Goal: Task Accomplishment & Management: Complete application form

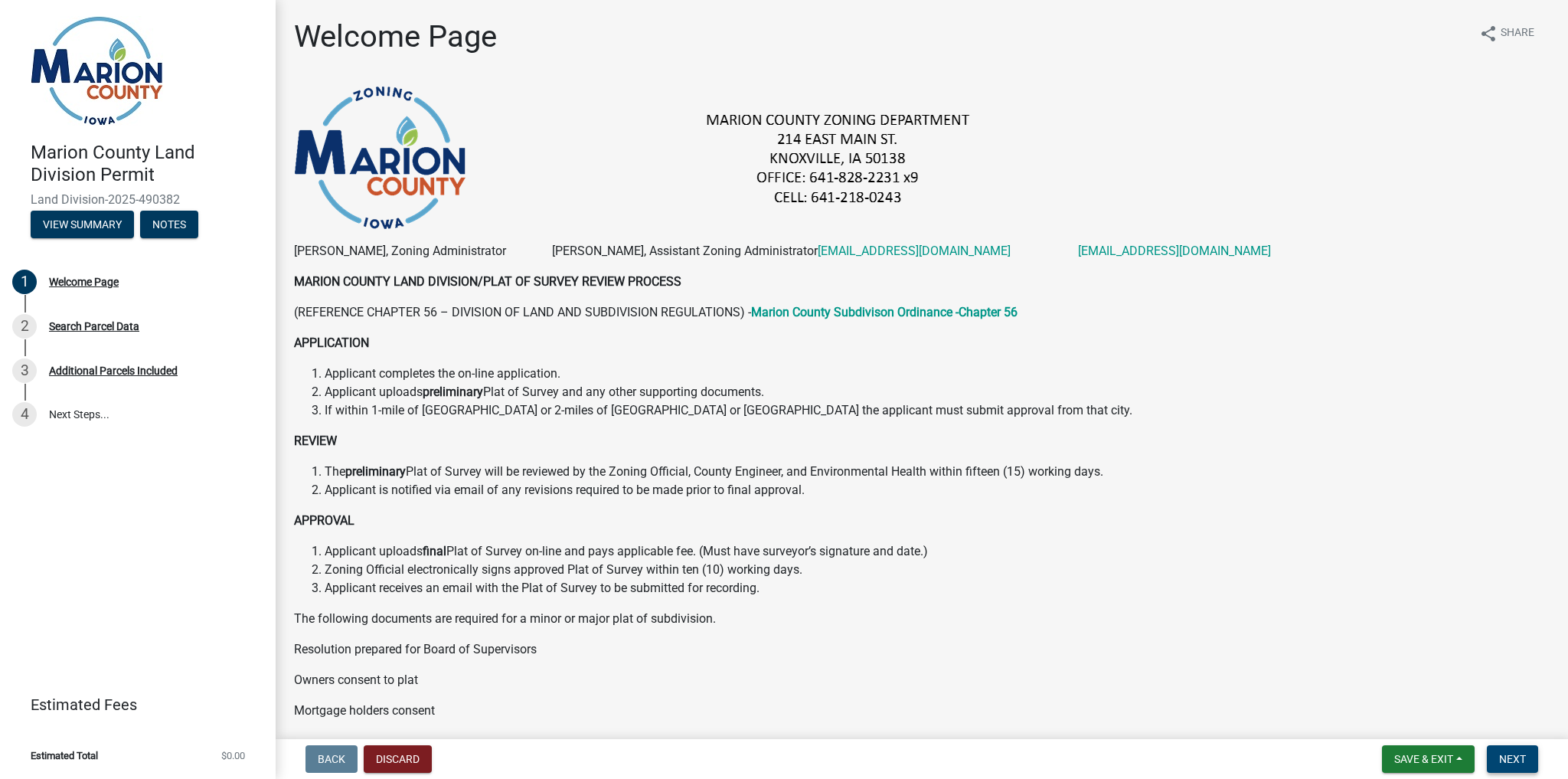
click at [1520, 753] on span "Next" at bounding box center [1512, 759] width 27 height 13
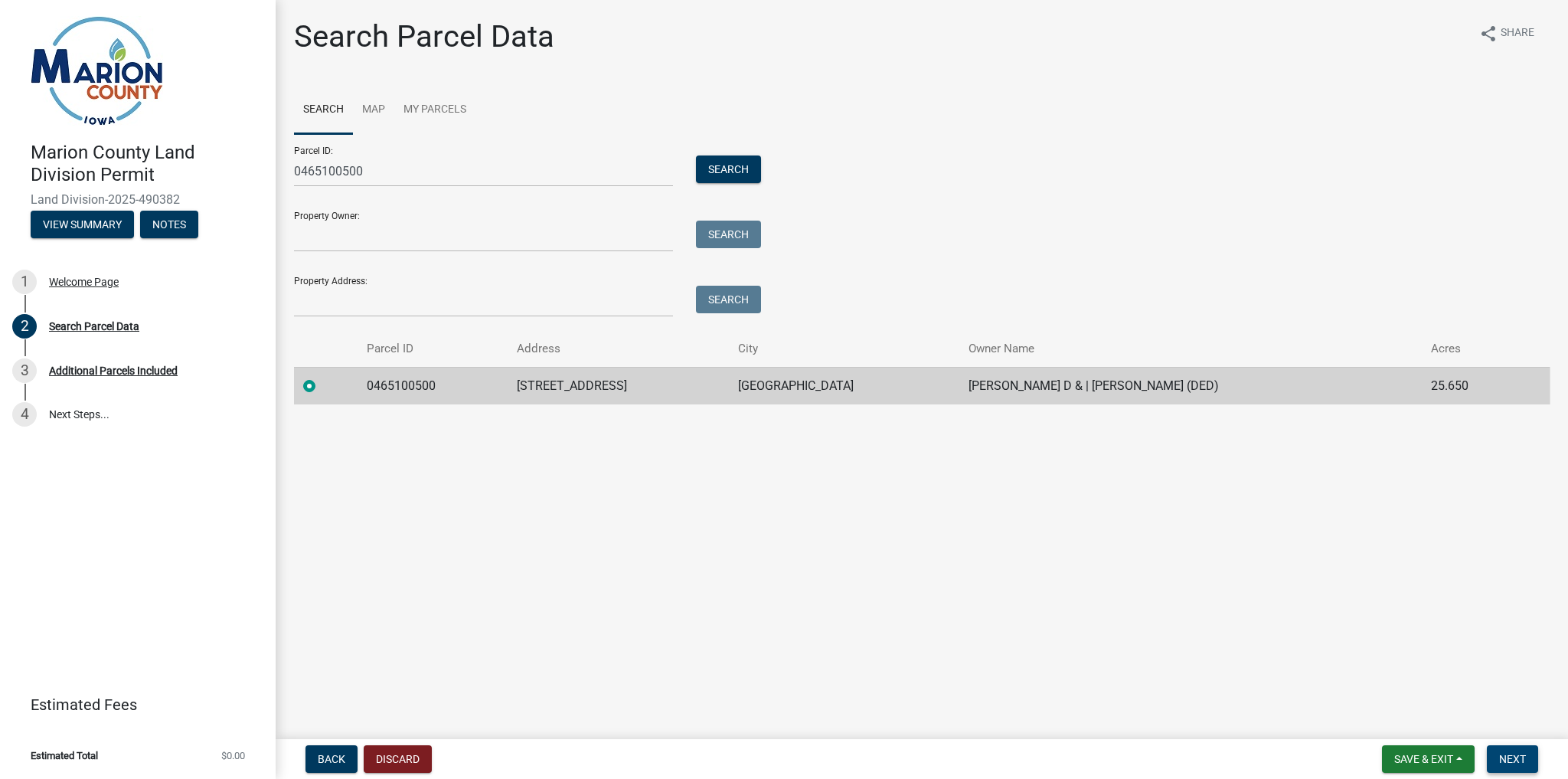
click at [1513, 755] on span "Next" at bounding box center [1512, 759] width 27 height 13
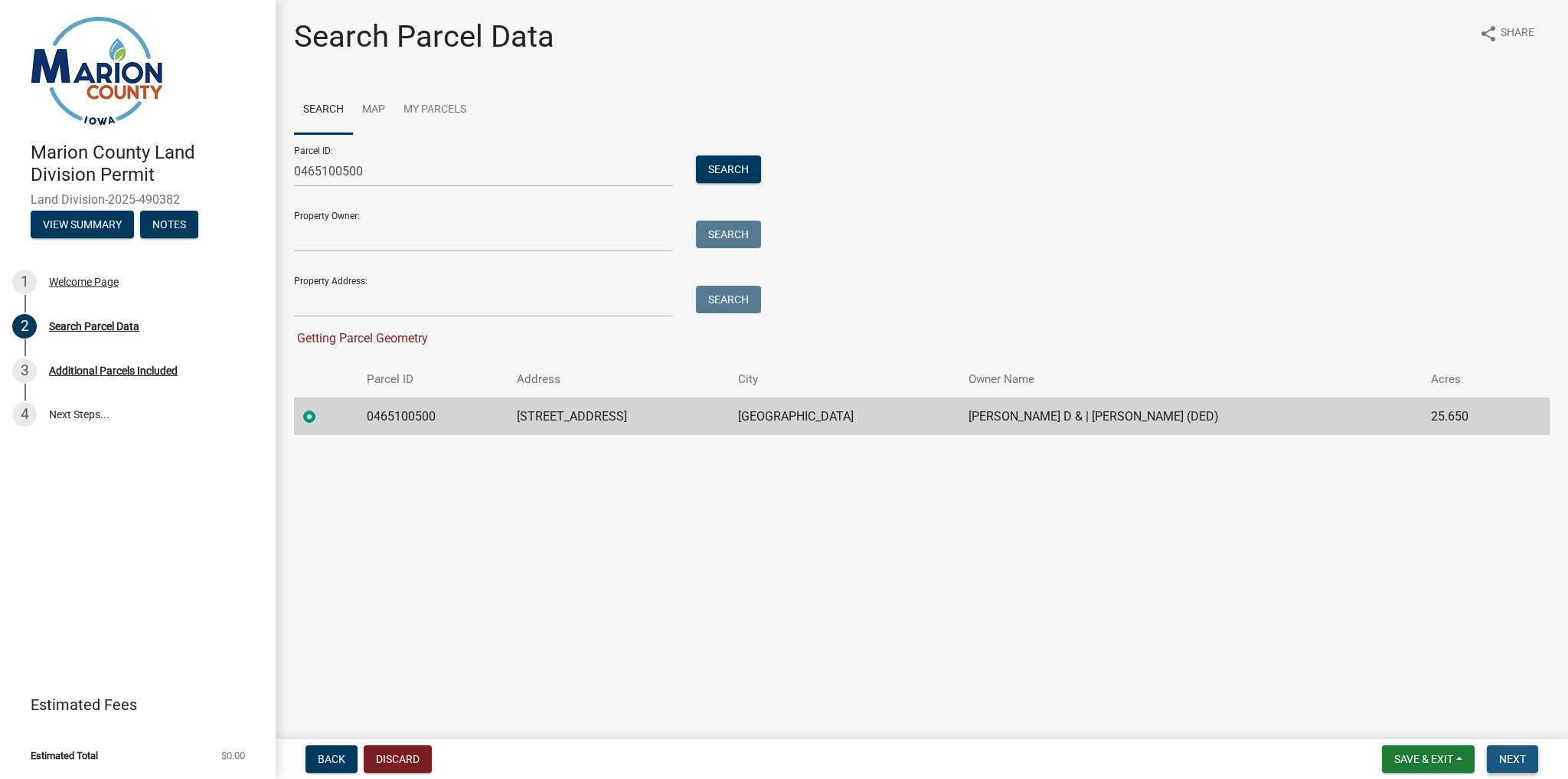
click at [1527, 759] on button "Next" at bounding box center [1513, 759] width 52 height 27
click at [376, 109] on link "Map" at bounding box center [373, 110] width 41 height 49
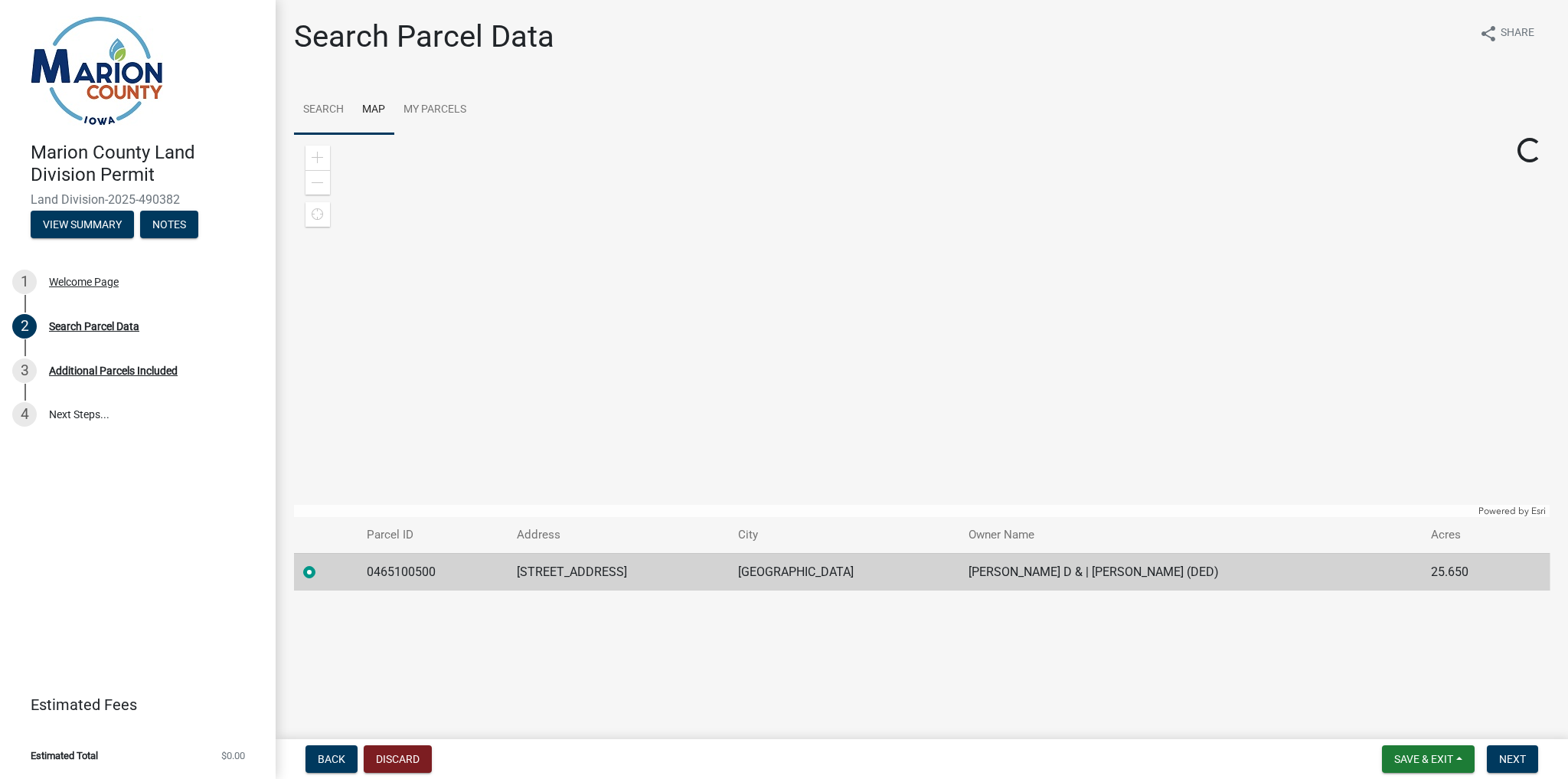
click at [327, 108] on link "Search" at bounding box center [323, 110] width 59 height 49
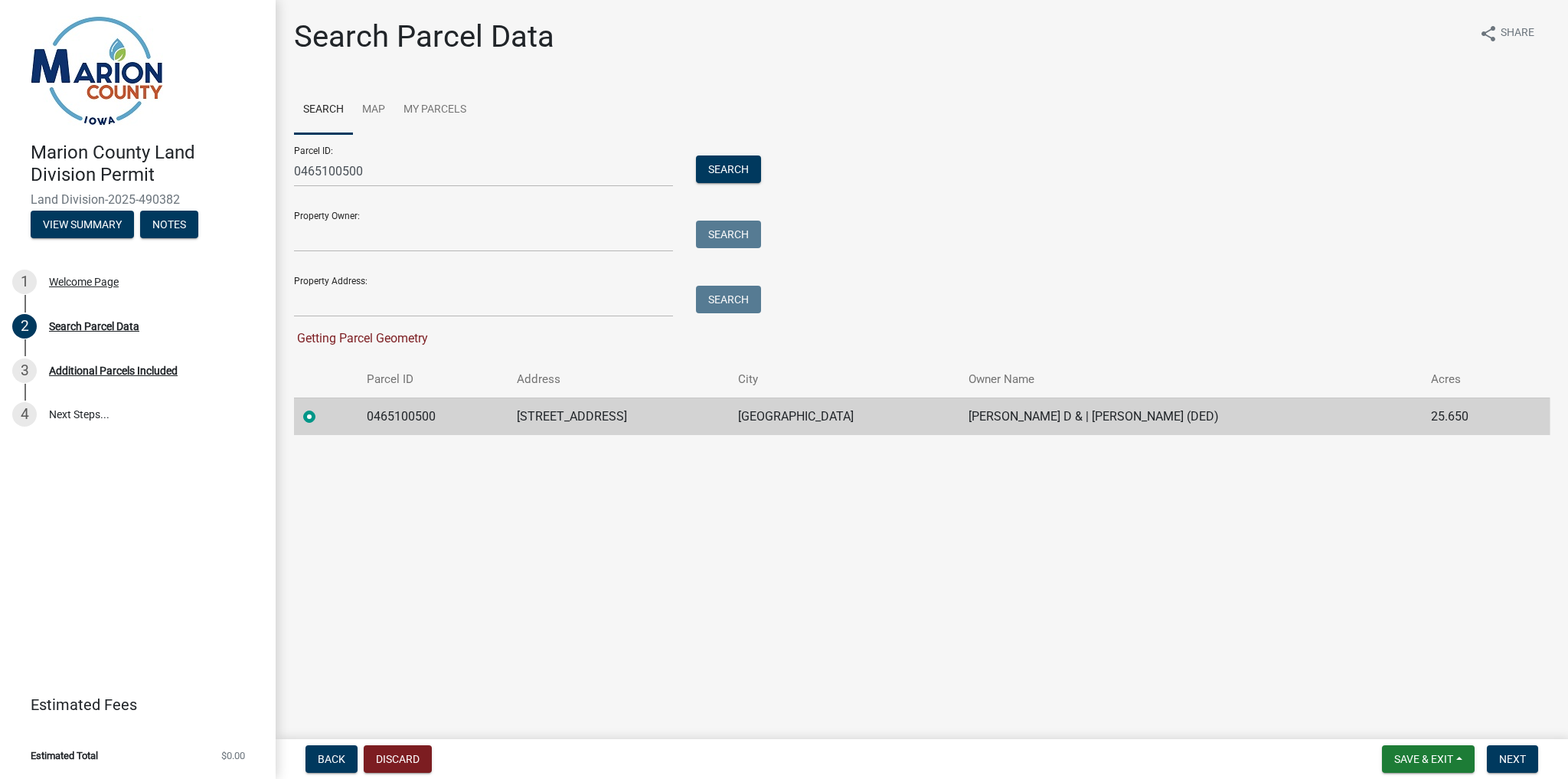
click at [322, 408] on label at bounding box center [322, 408] width 0 height 0
click at [322, 417] on input "radio" at bounding box center [326, 413] width 10 height 10
click at [1510, 763] on span "Next" at bounding box center [1512, 759] width 27 height 13
click at [81, 281] on div "Welcome Page" at bounding box center [84, 282] width 70 height 11
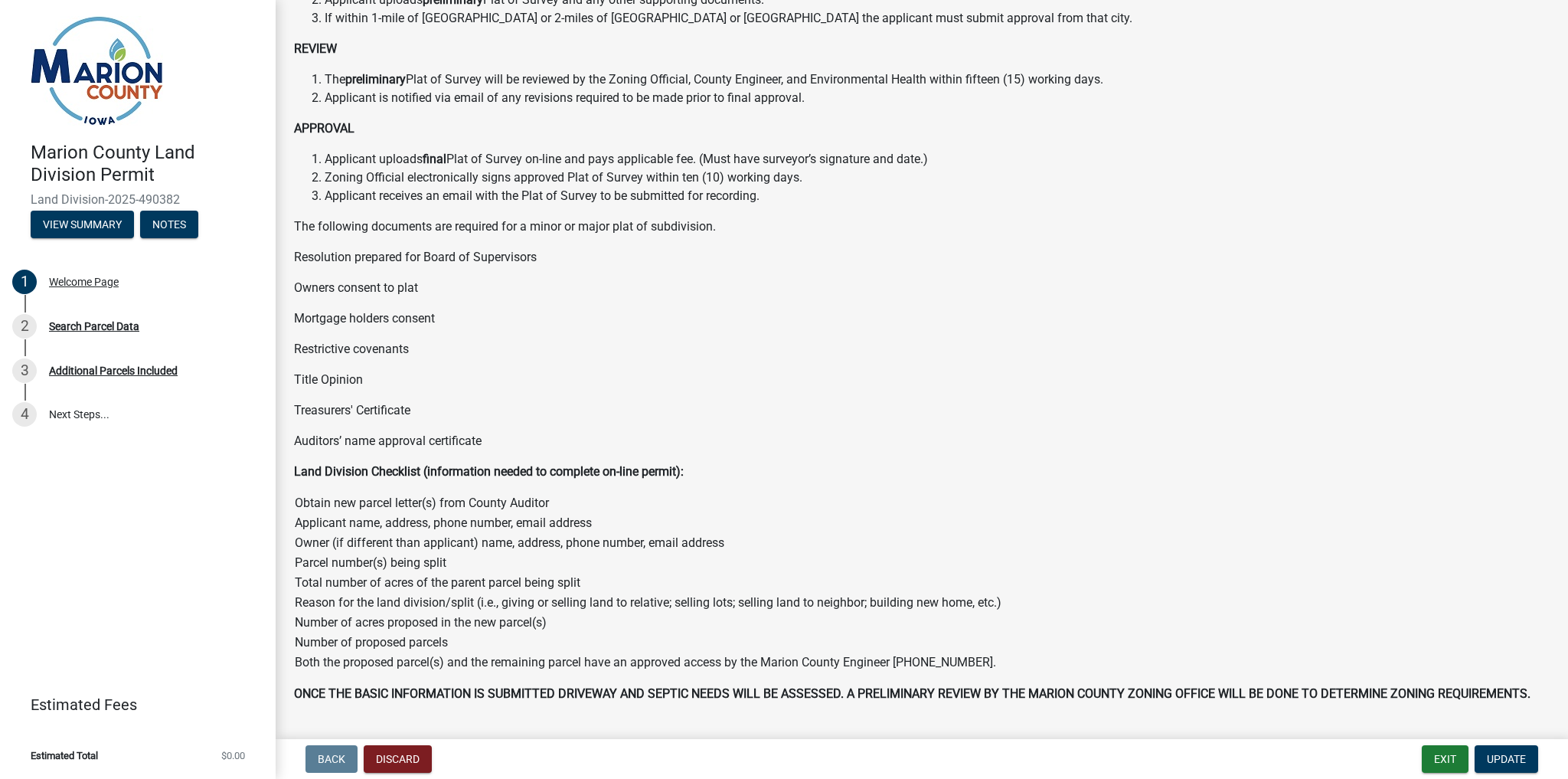
scroll to position [434, 0]
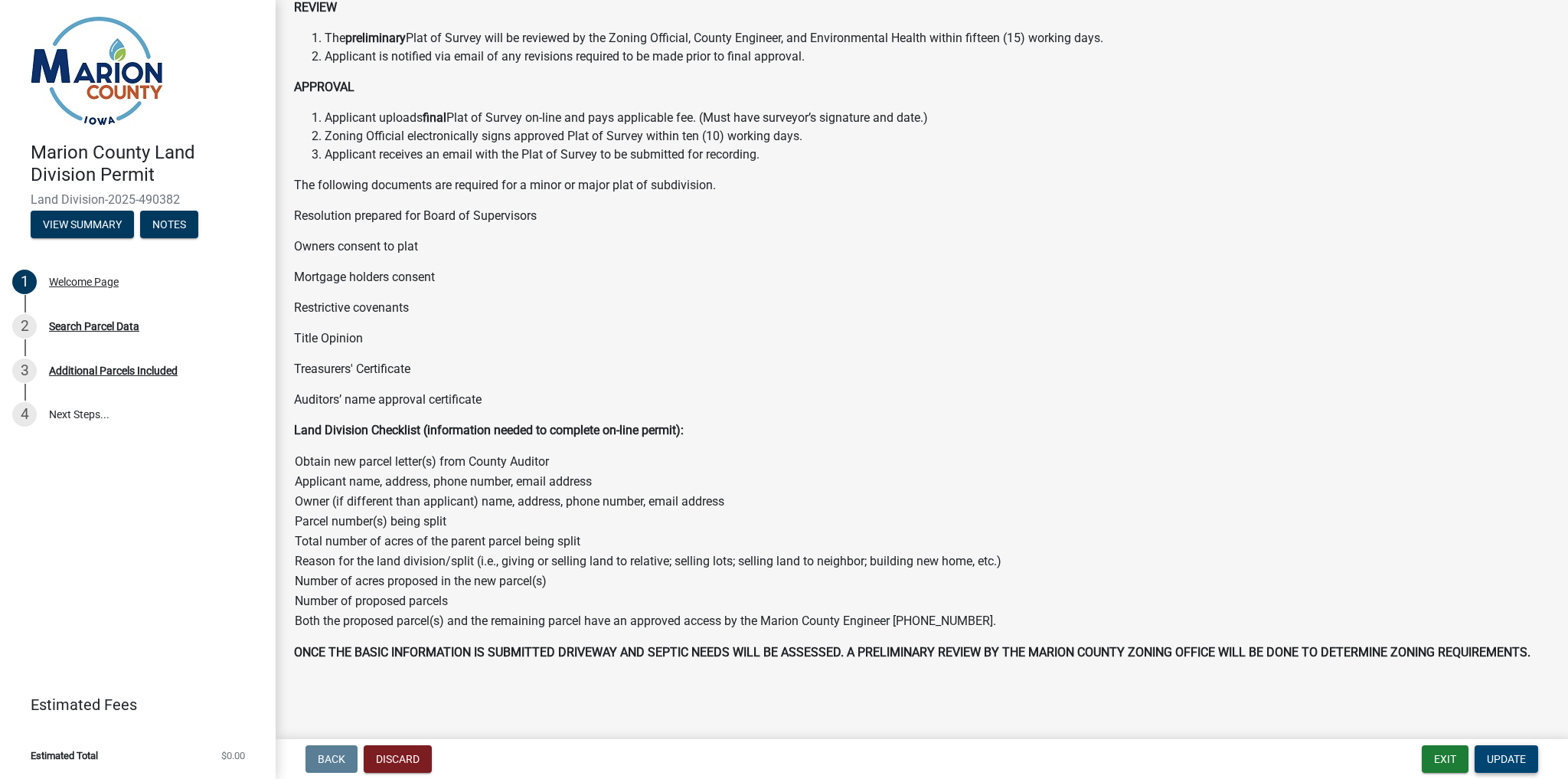
click at [1498, 760] on span "Update" at bounding box center [1507, 759] width 39 height 13
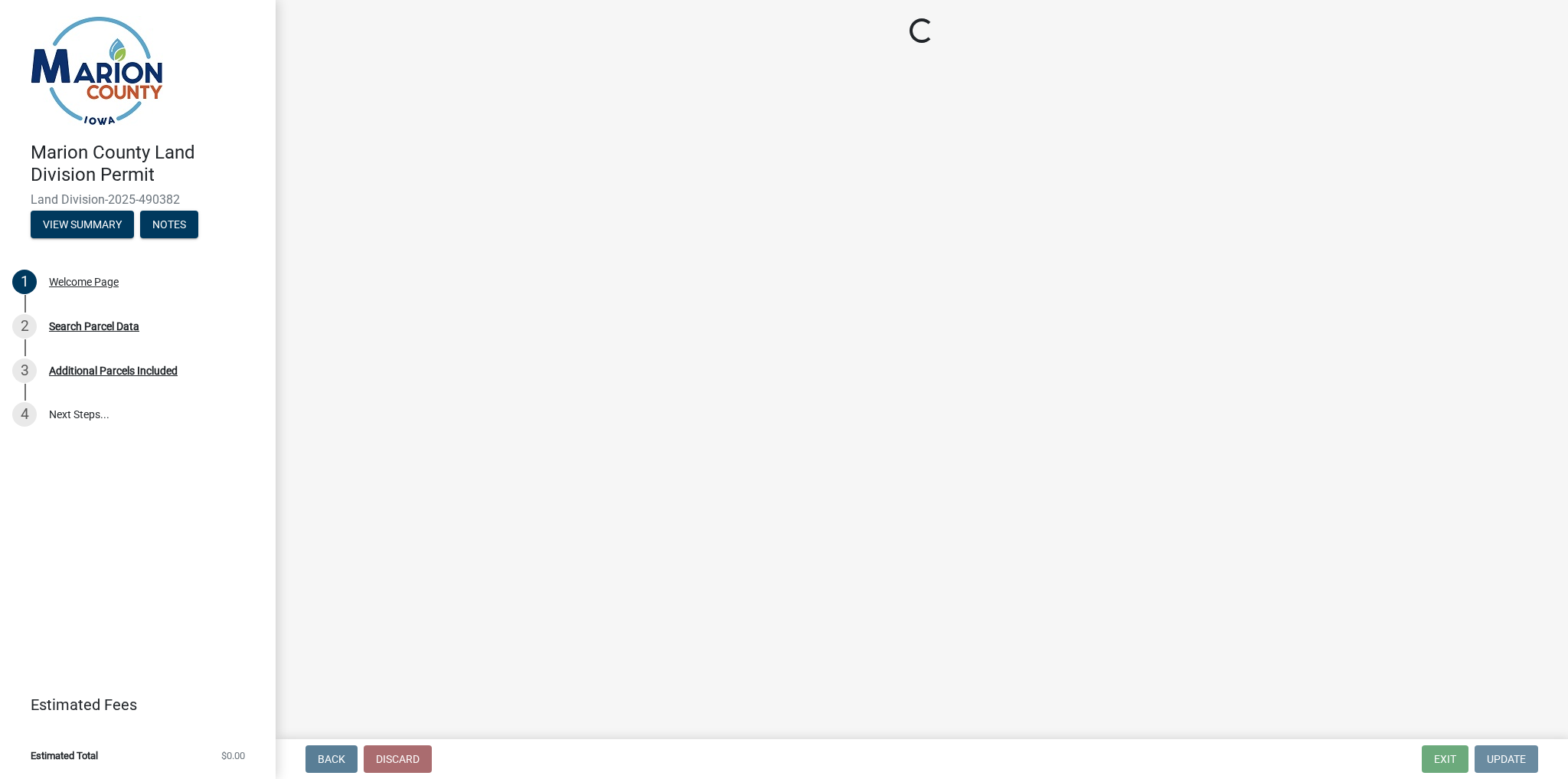
scroll to position [0, 0]
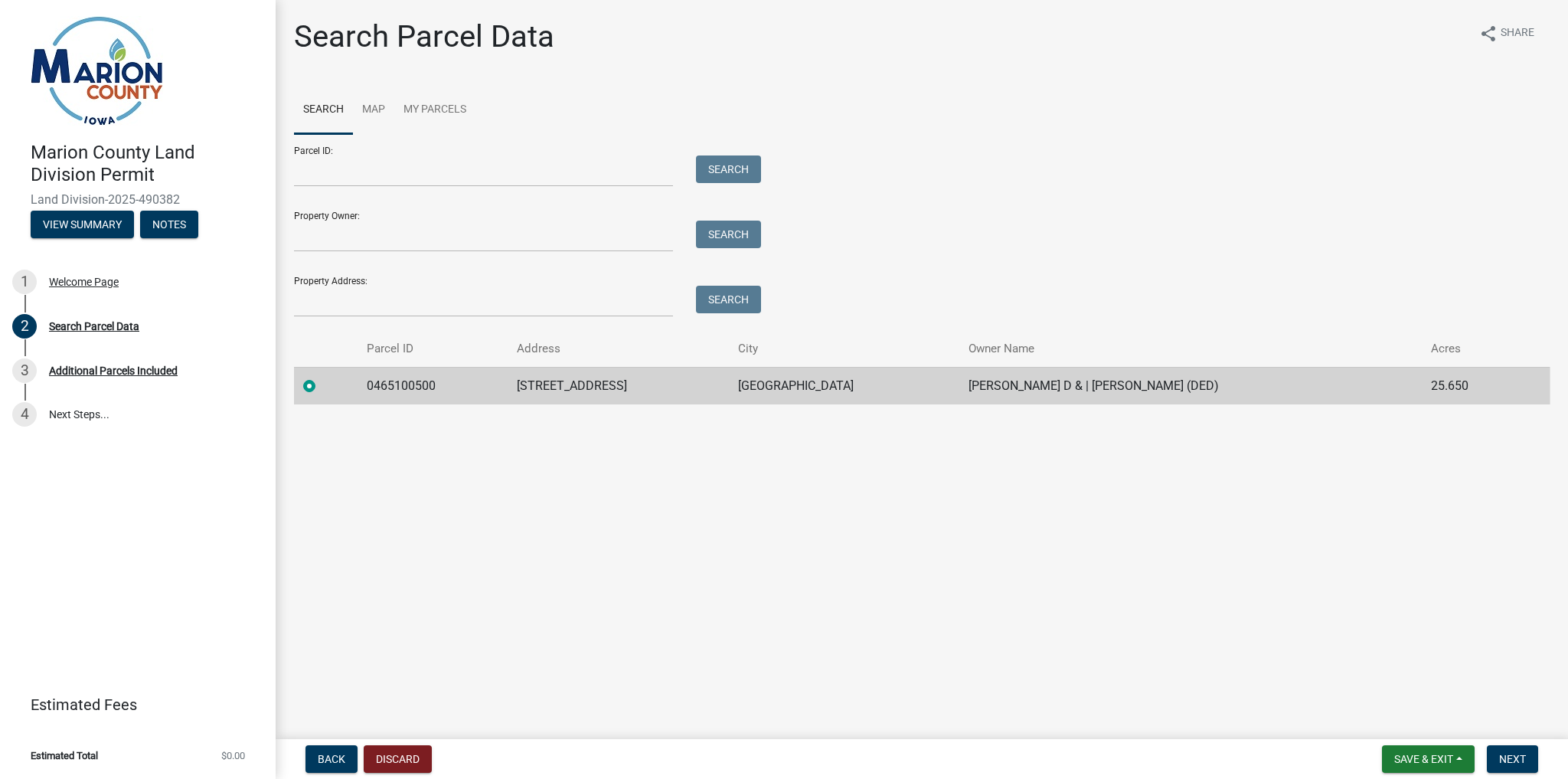
click at [1025, 392] on td "[PERSON_NAME] D & | [PERSON_NAME] (DED)" at bounding box center [1190, 386] width 462 height 38
click at [344, 225] on input "Property Owner:" at bounding box center [484, 236] width 379 height 31
click at [349, 172] on input "Parcel ID:" at bounding box center [484, 171] width 379 height 31
type input "0465100500"
click at [714, 163] on button "Search" at bounding box center [728, 169] width 65 height 27
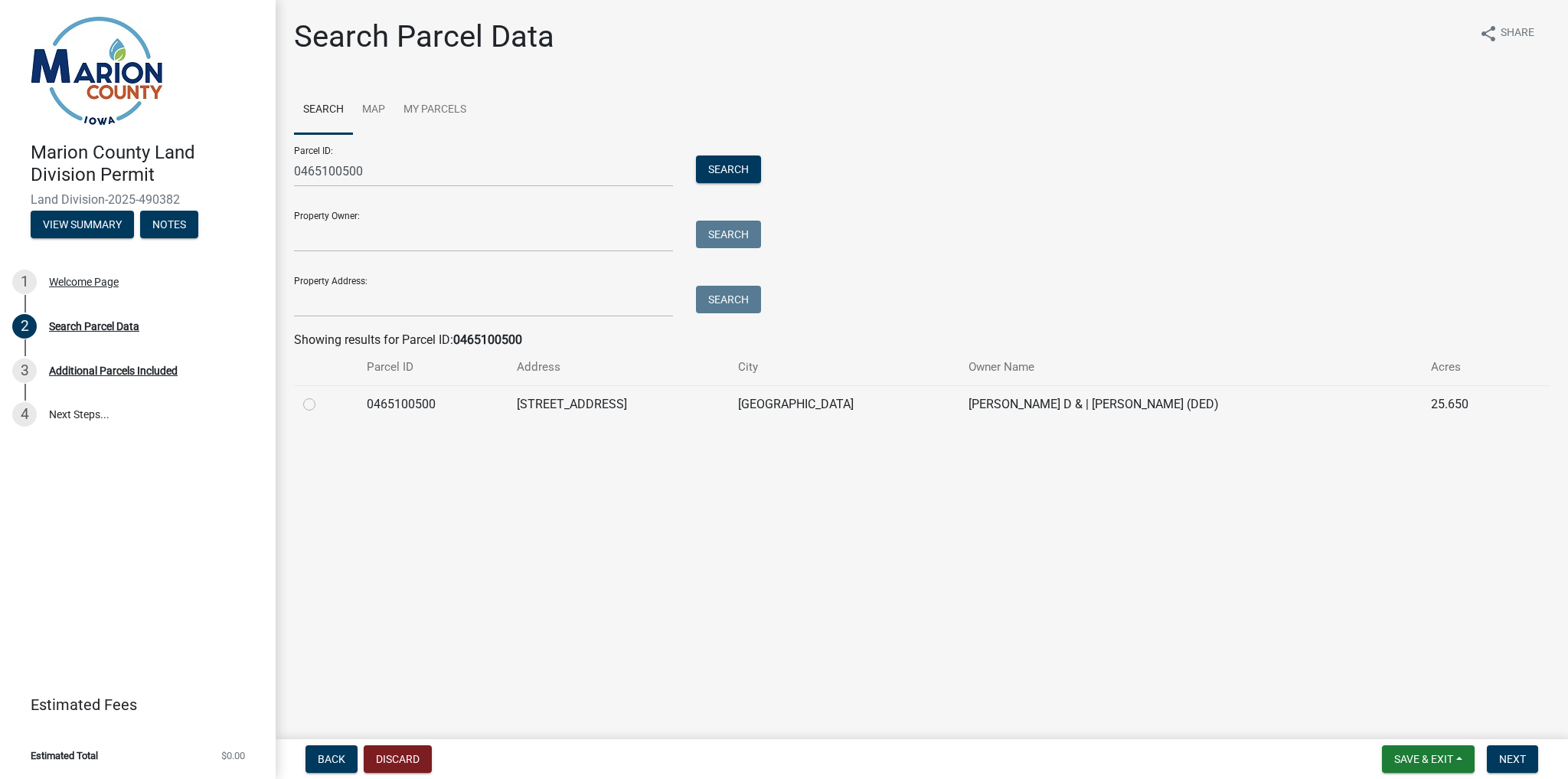
click at [322, 395] on label at bounding box center [322, 395] width 0 height 0
click at [322, 406] on input "radio" at bounding box center [326, 400] width 10 height 10
radio input "true"
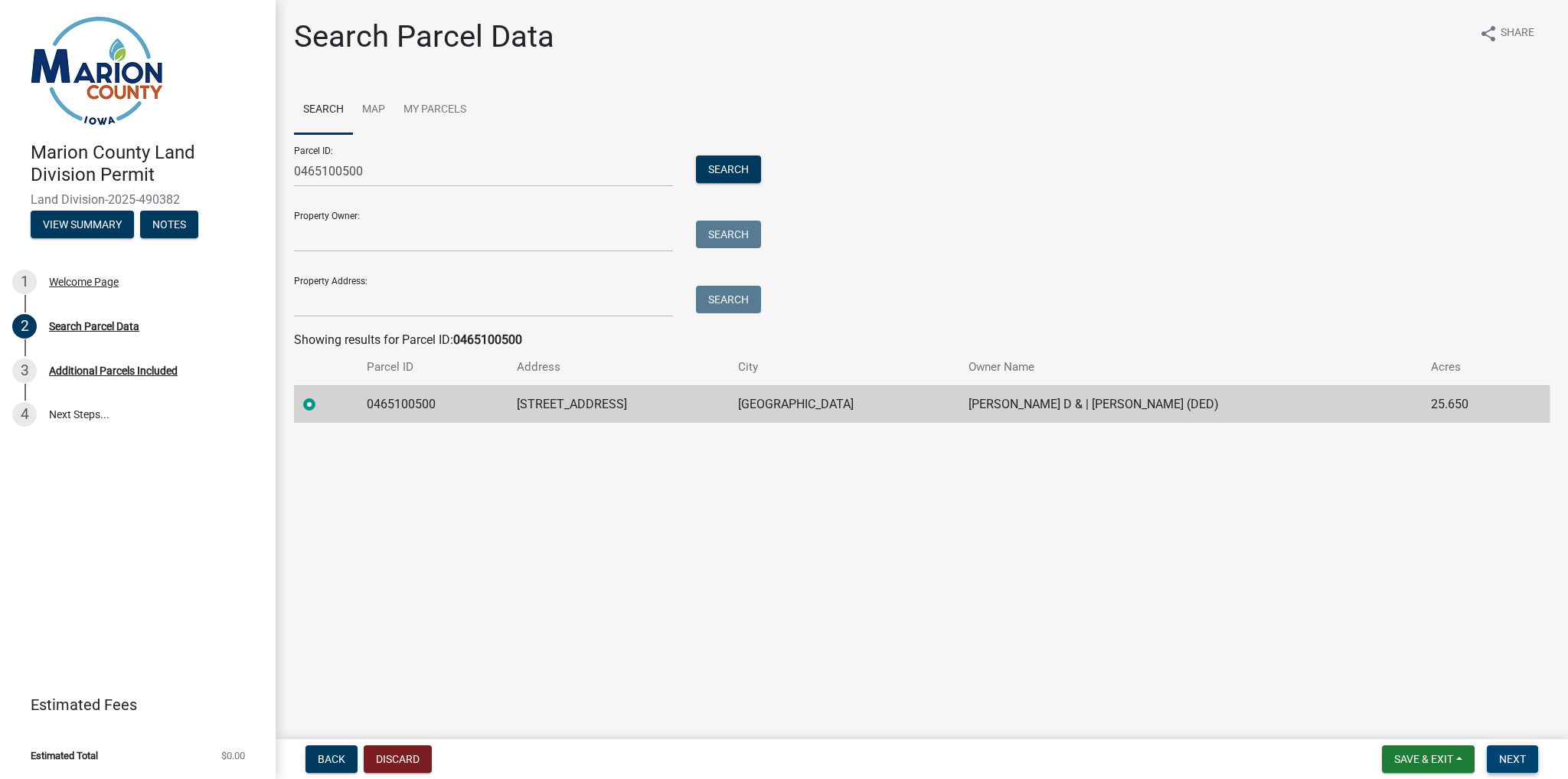
click at [1509, 759] on span "Next" at bounding box center [1512, 759] width 27 height 13
click at [1516, 760] on span "Next" at bounding box center [1512, 759] width 27 height 13
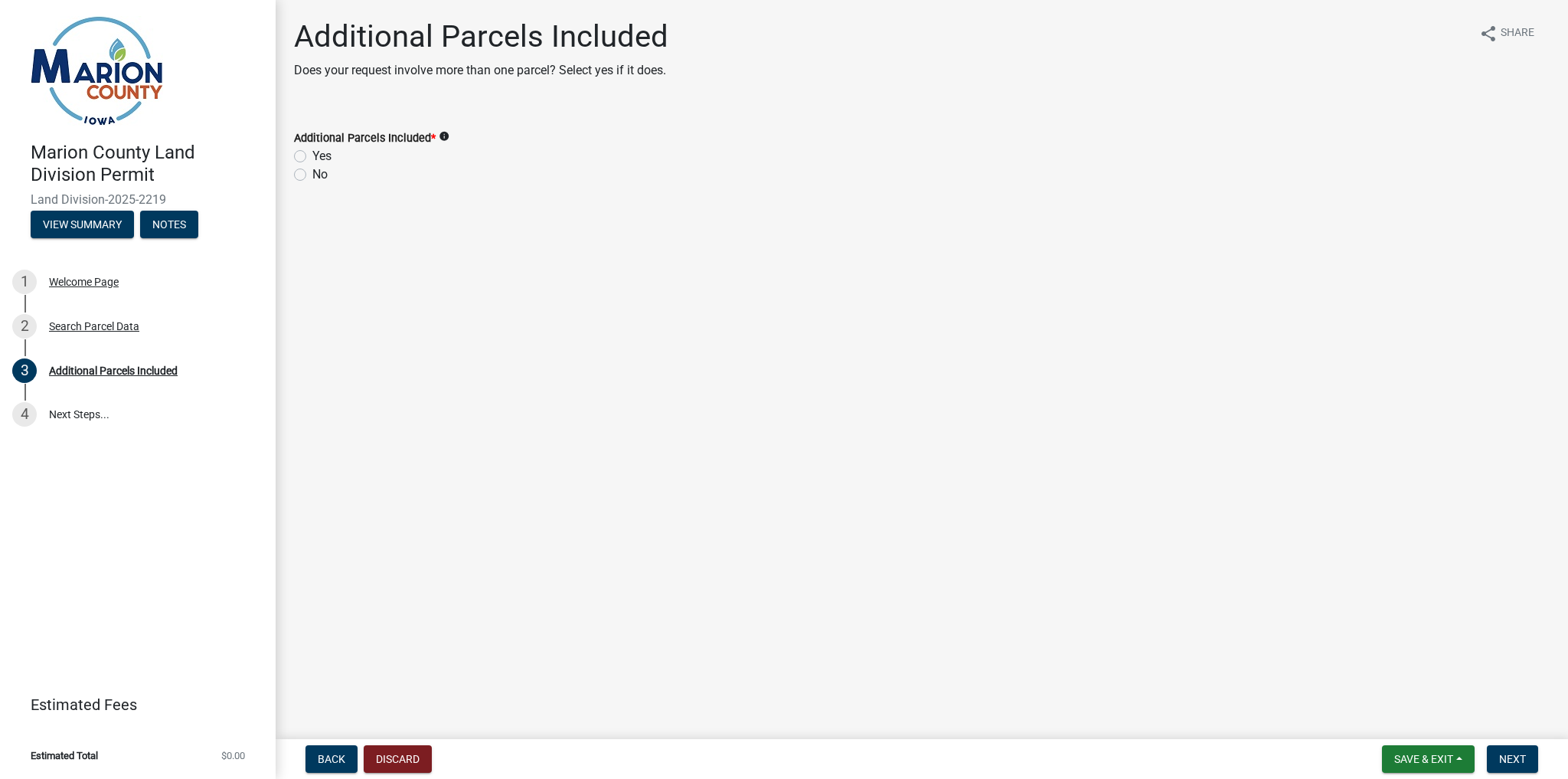
click at [312, 173] on label "No" at bounding box center [320, 174] width 16 height 18
click at [312, 173] on input "No" at bounding box center [317, 170] width 10 height 10
radio input "true"
click at [1518, 761] on span "Next" at bounding box center [1512, 759] width 27 height 13
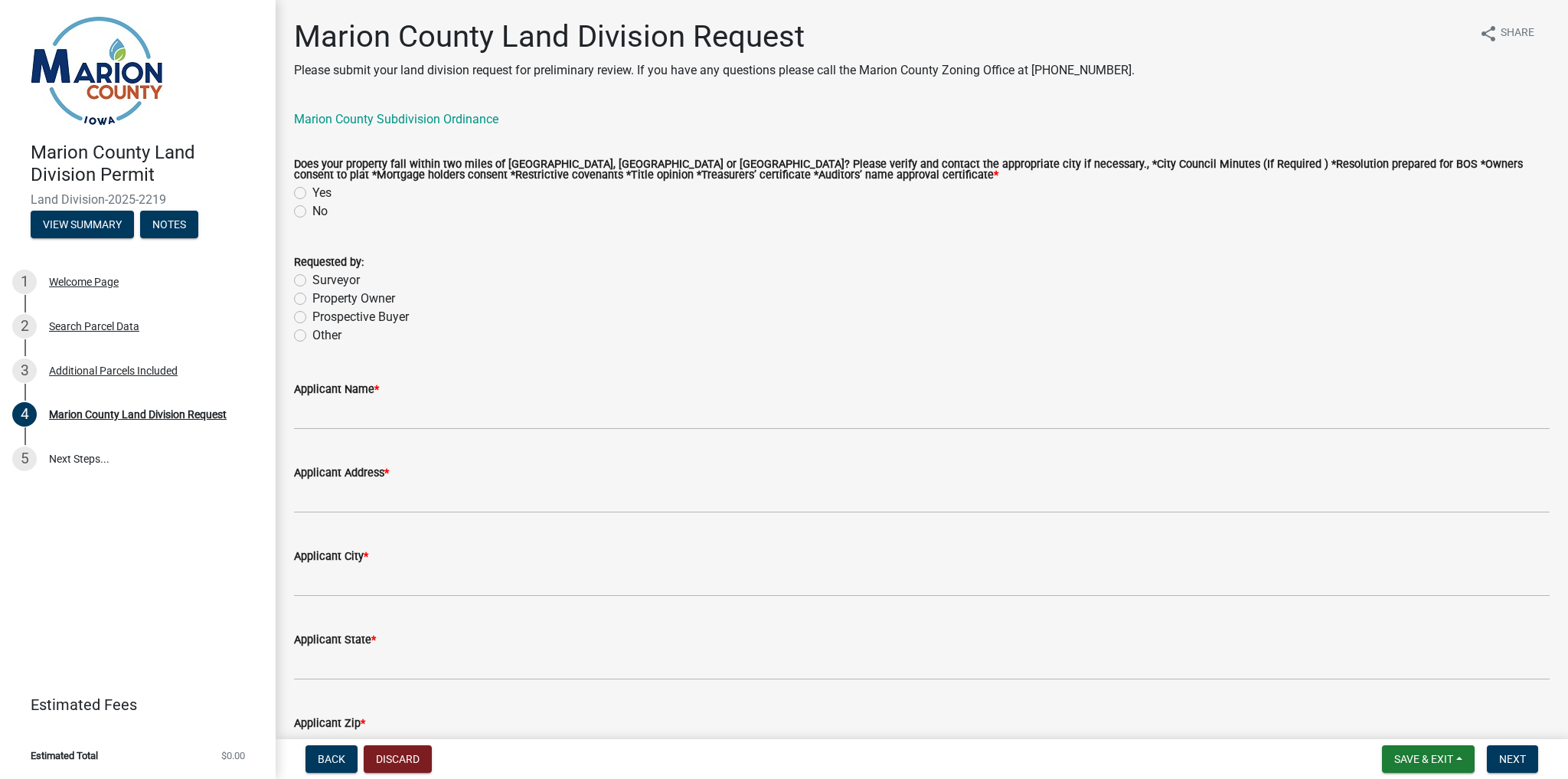
click at [312, 213] on label "No" at bounding box center [320, 211] width 16 height 18
click at [312, 212] on input "No" at bounding box center [317, 207] width 10 height 10
radio input "true"
click at [312, 283] on label "Surveyor" at bounding box center [336, 280] width 48 height 18
click at [312, 281] on input "Surveyor" at bounding box center [317, 276] width 10 height 10
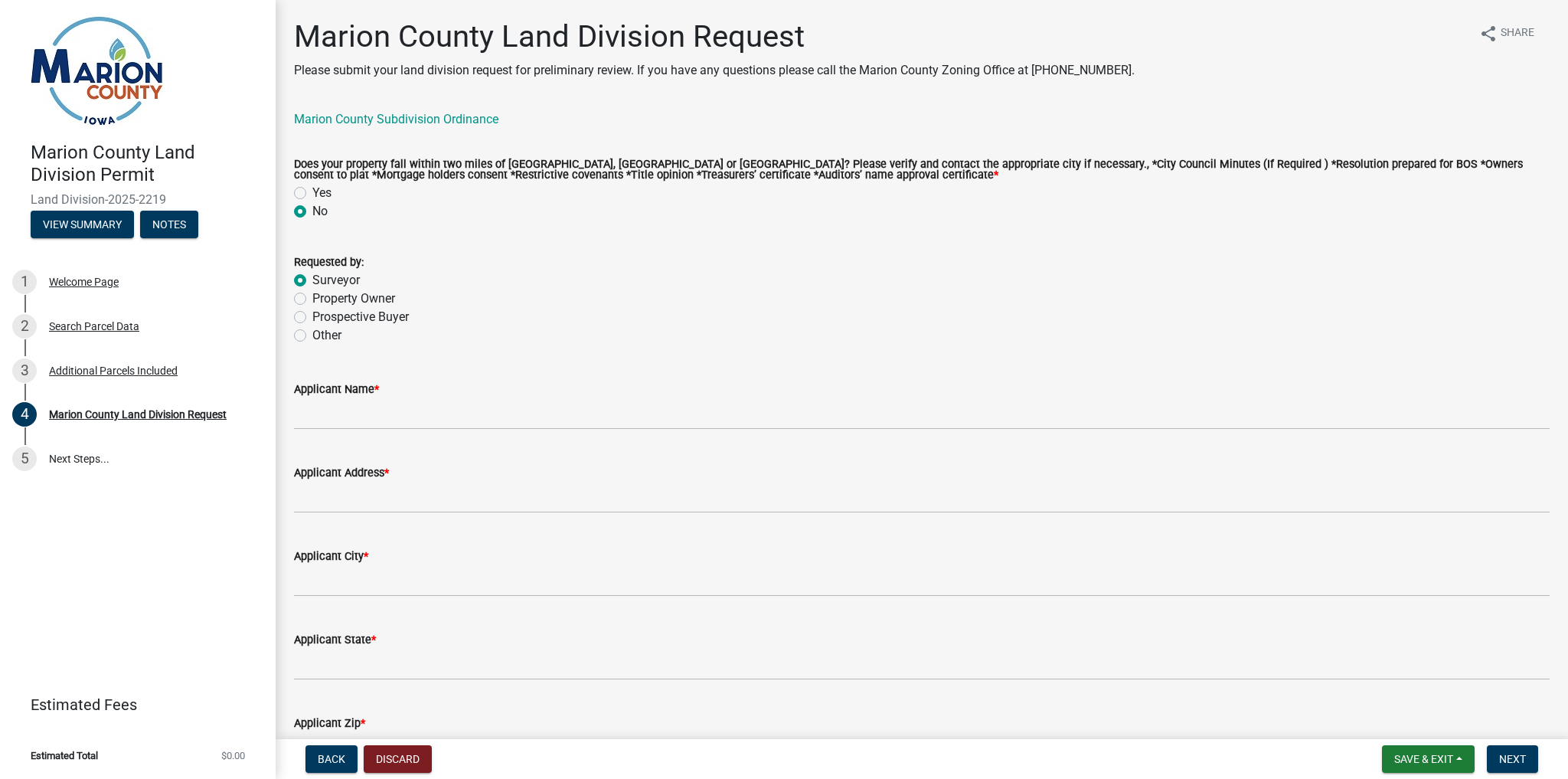
radio input "true"
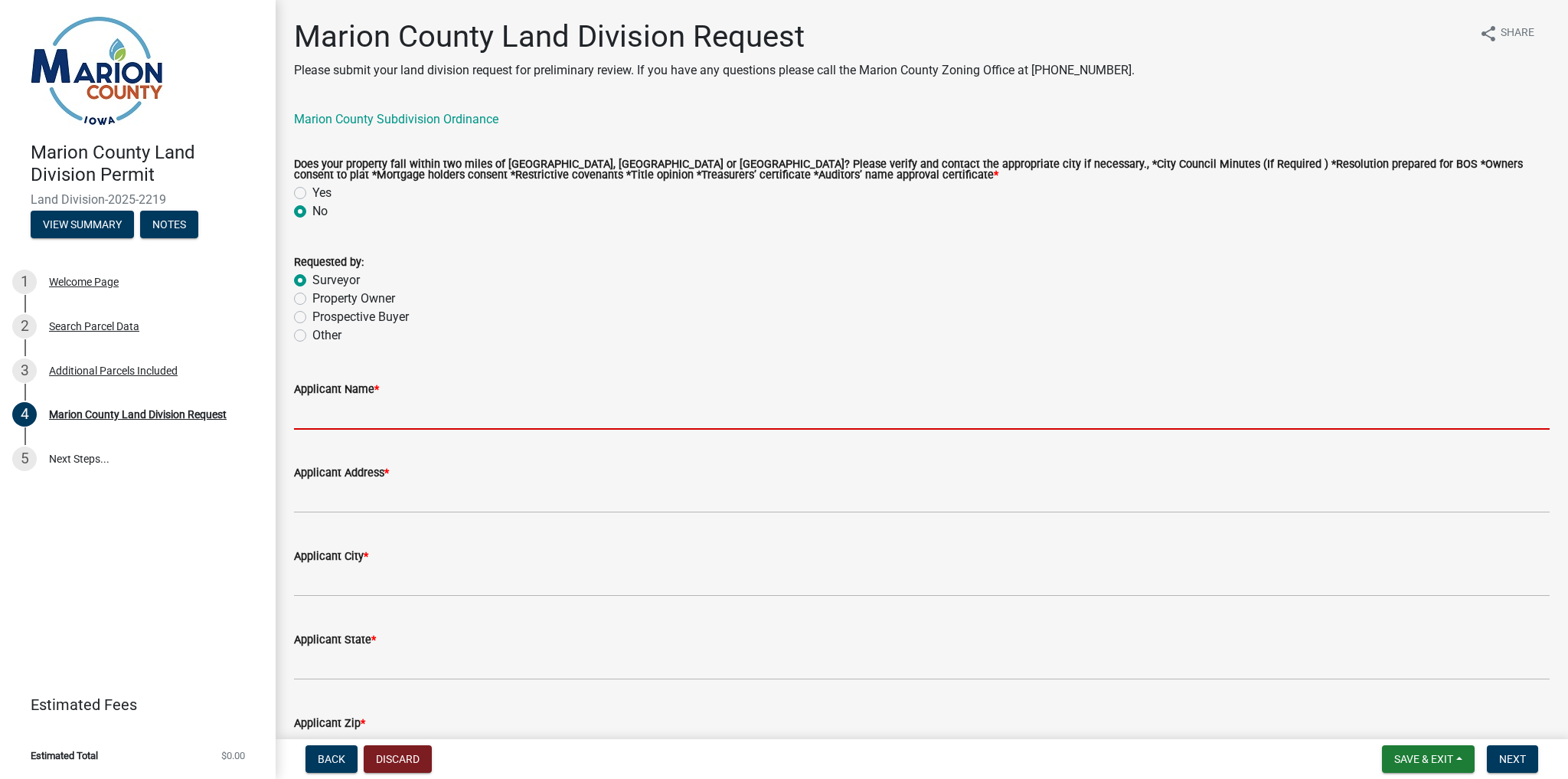
click at [328, 414] on input "Applicant Name *" at bounding box center [922, 414] width 1256 height 31
type input "[PERSON_NAME]"
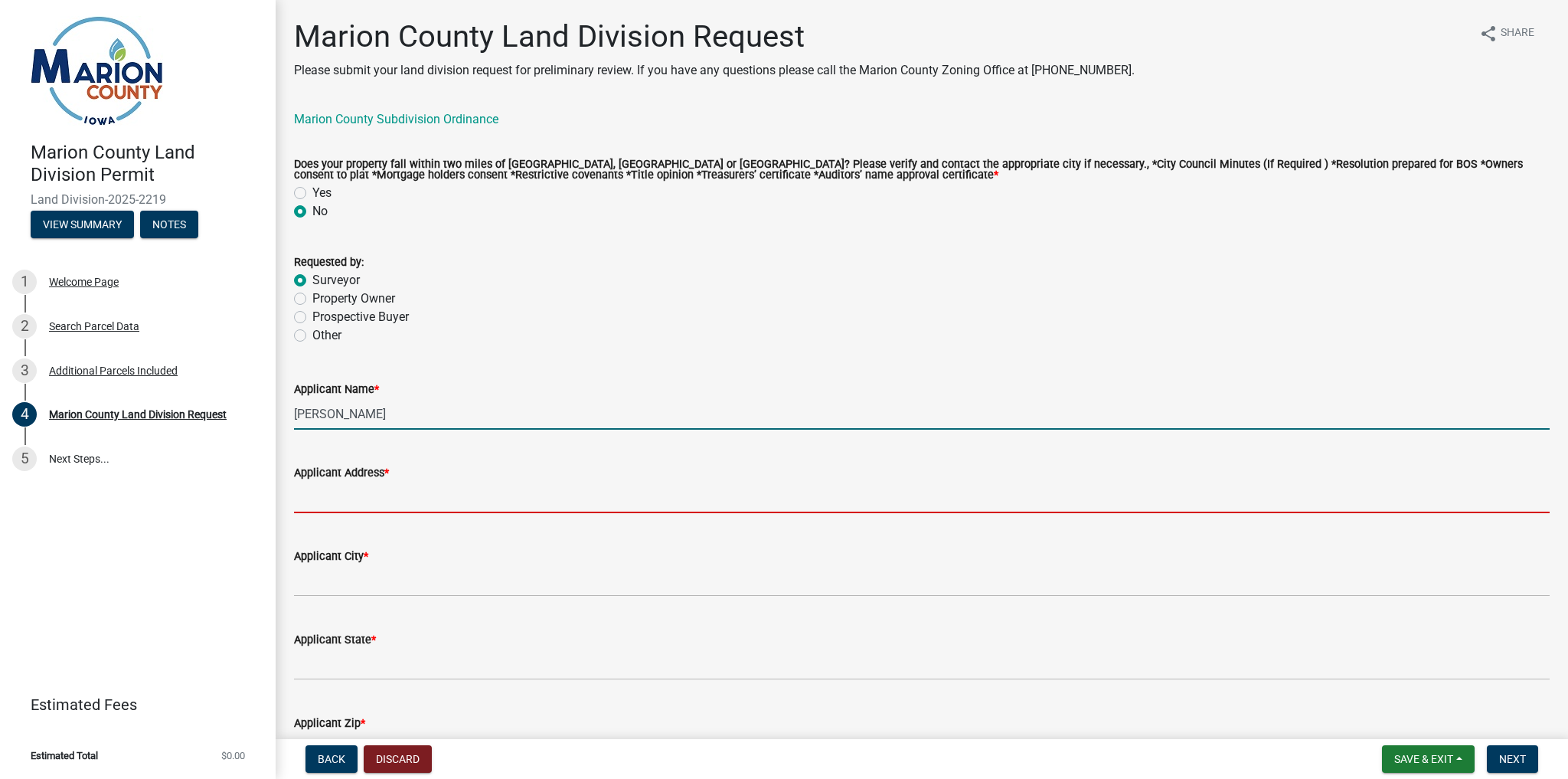
type input "PO Box 456"
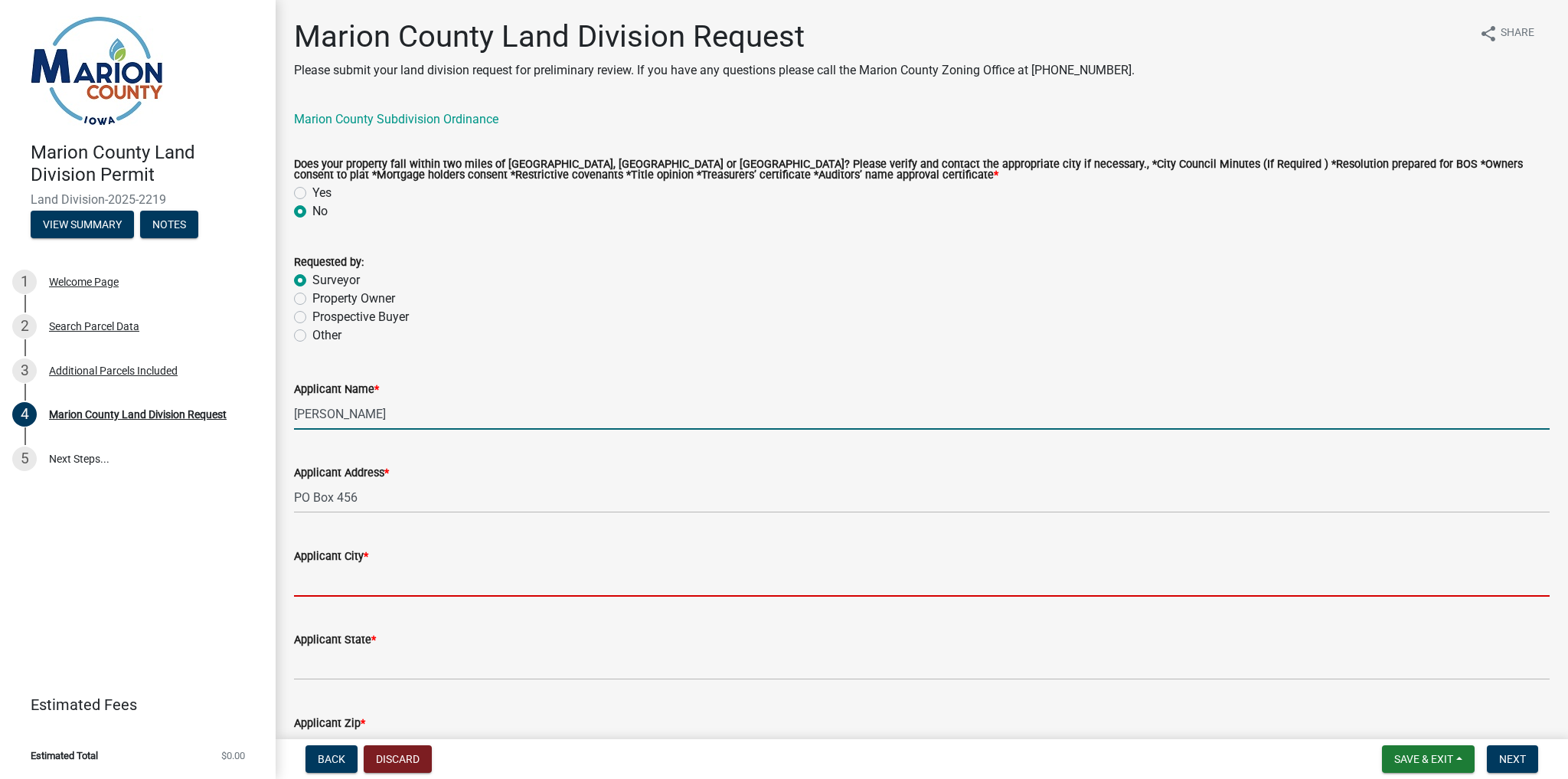
type input "Oskaloosa"
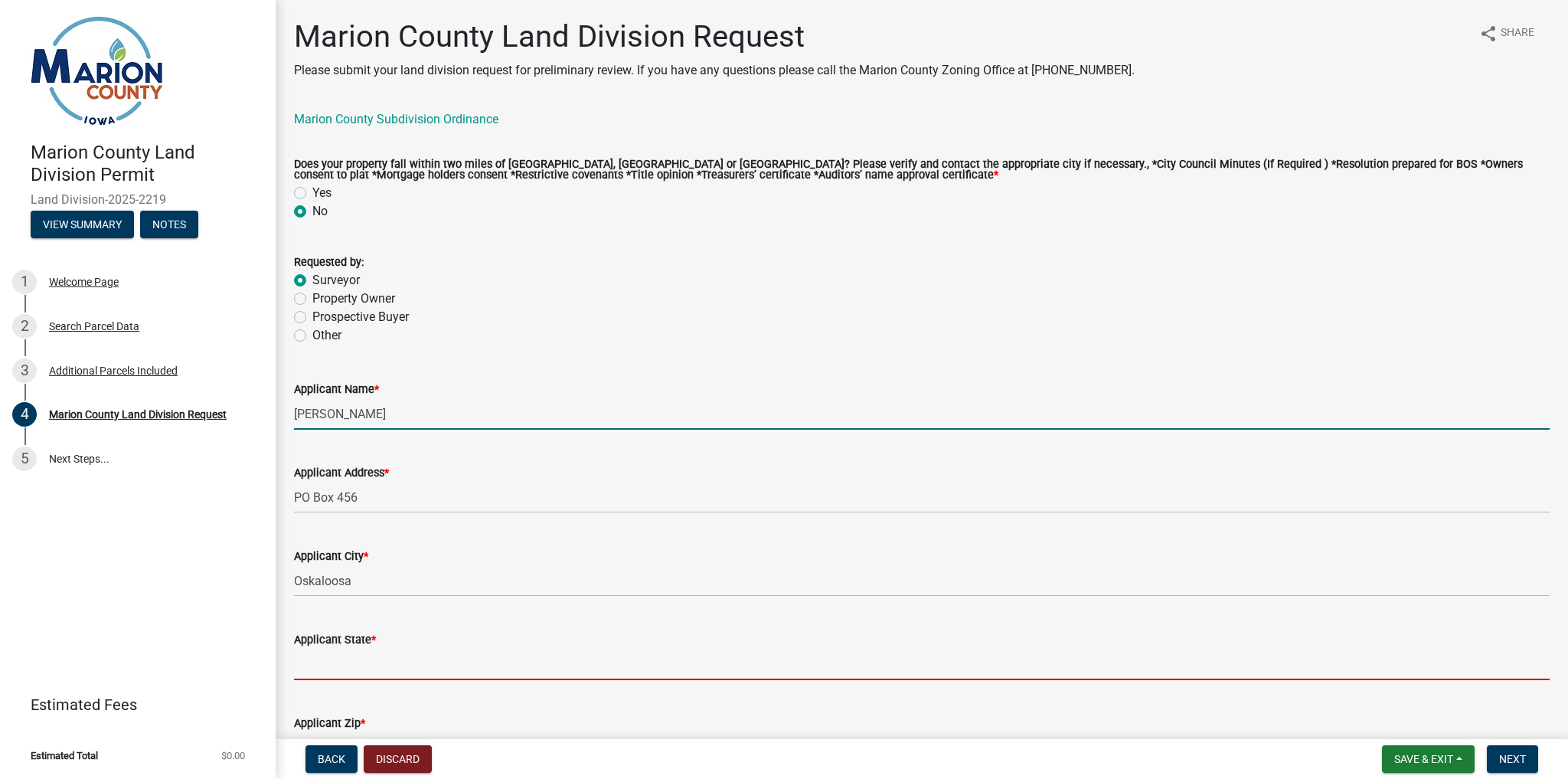
type input "IA"
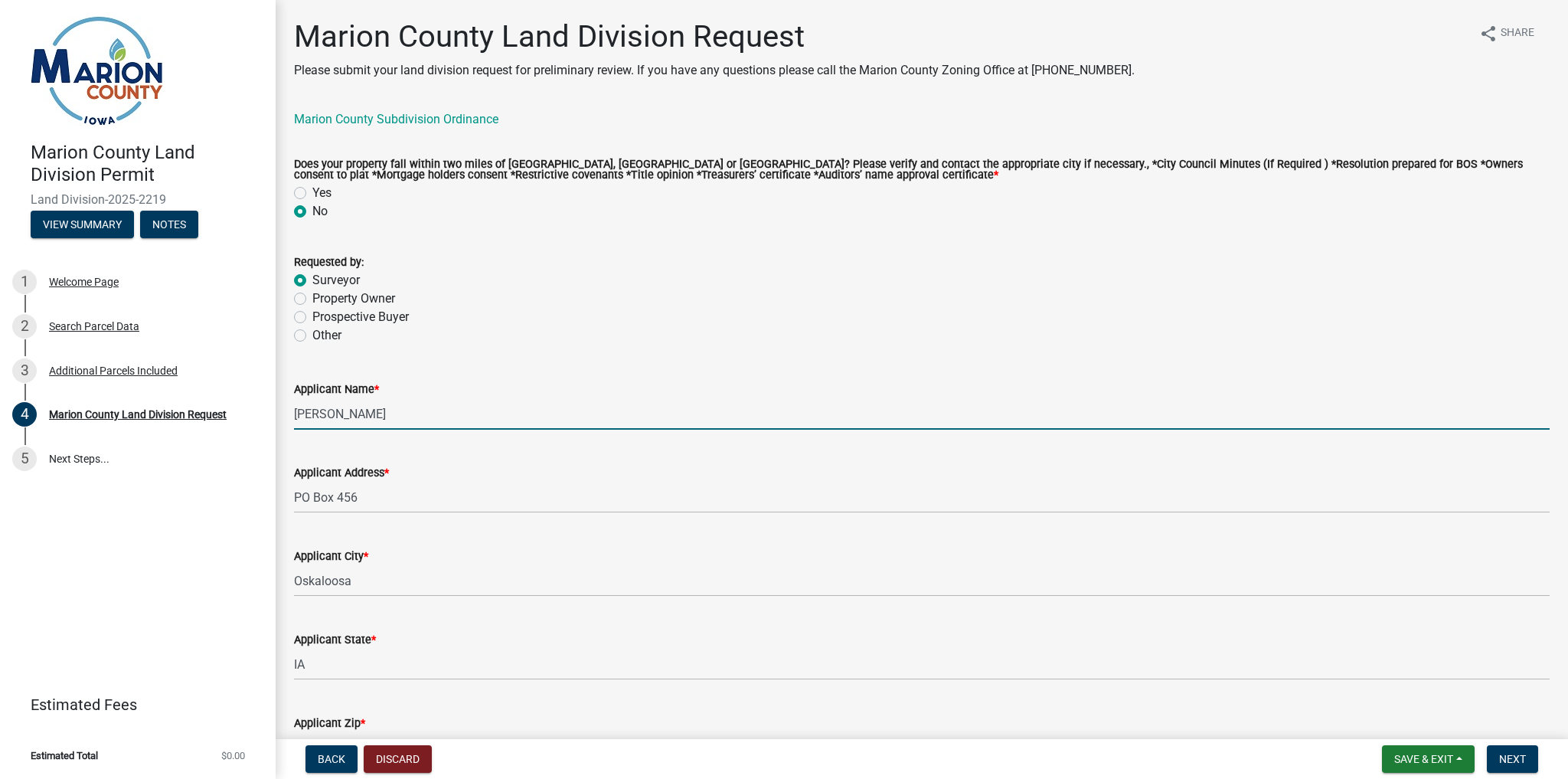
type input "52575"
type input "6412762526"
type input "[EMAIL_ADDRESS][DOMAIN_NAME]"
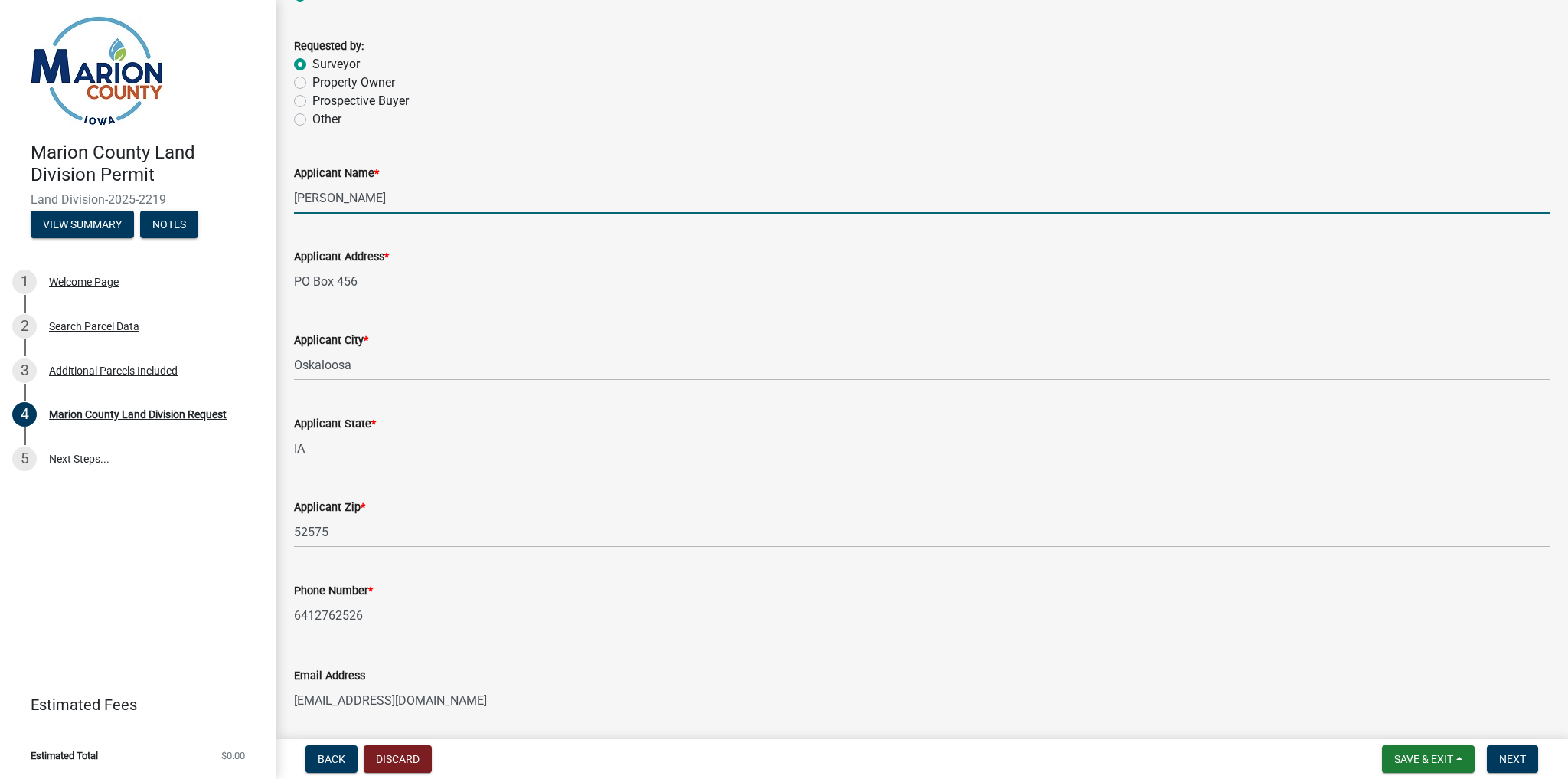
scroll to position [245, 0]
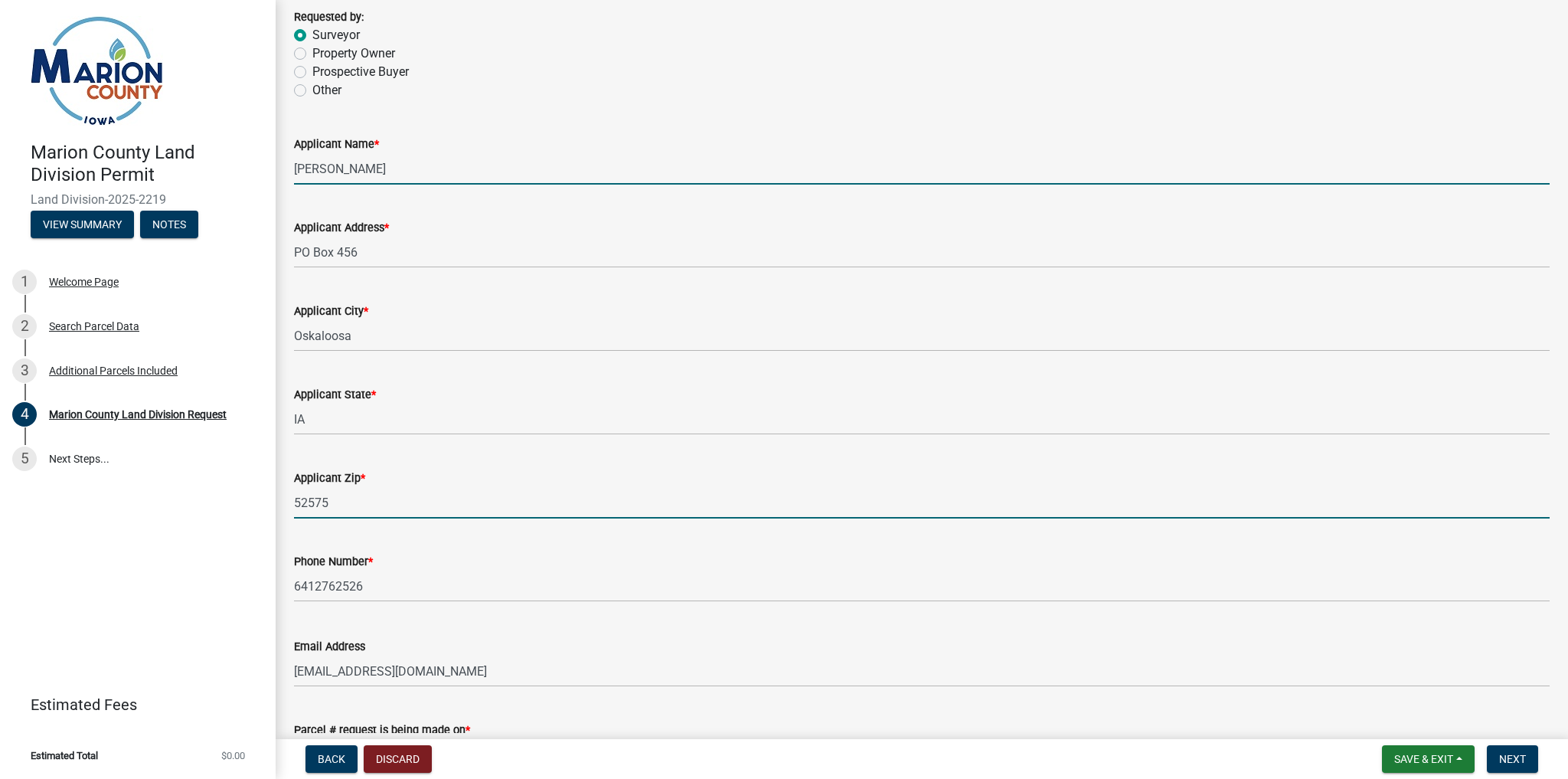
click at [345, 502] on input "52575" at bounding box center [922, 503] width 1256 height 31
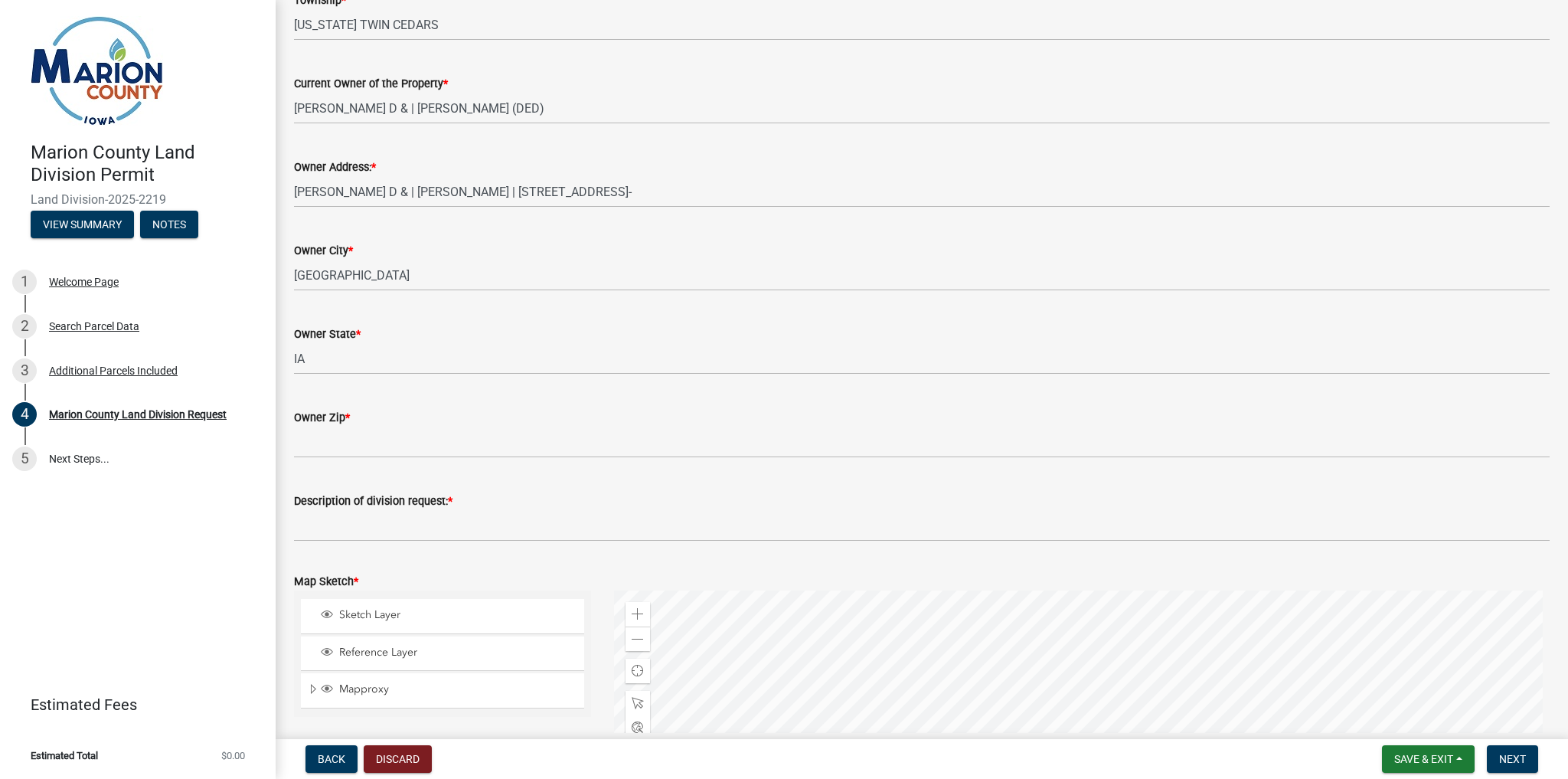
scroll to position [1287, 0]
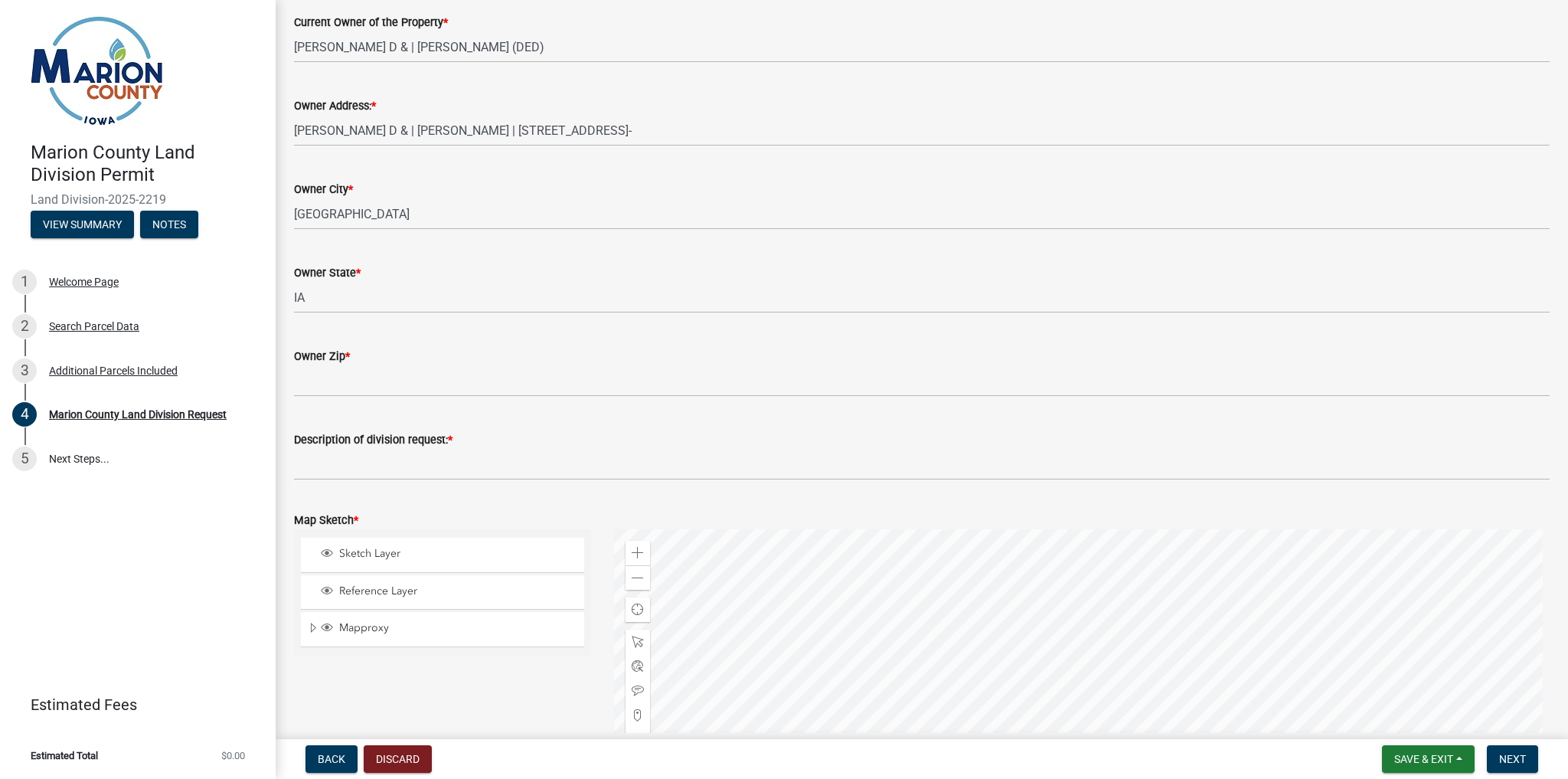
type input "52577"
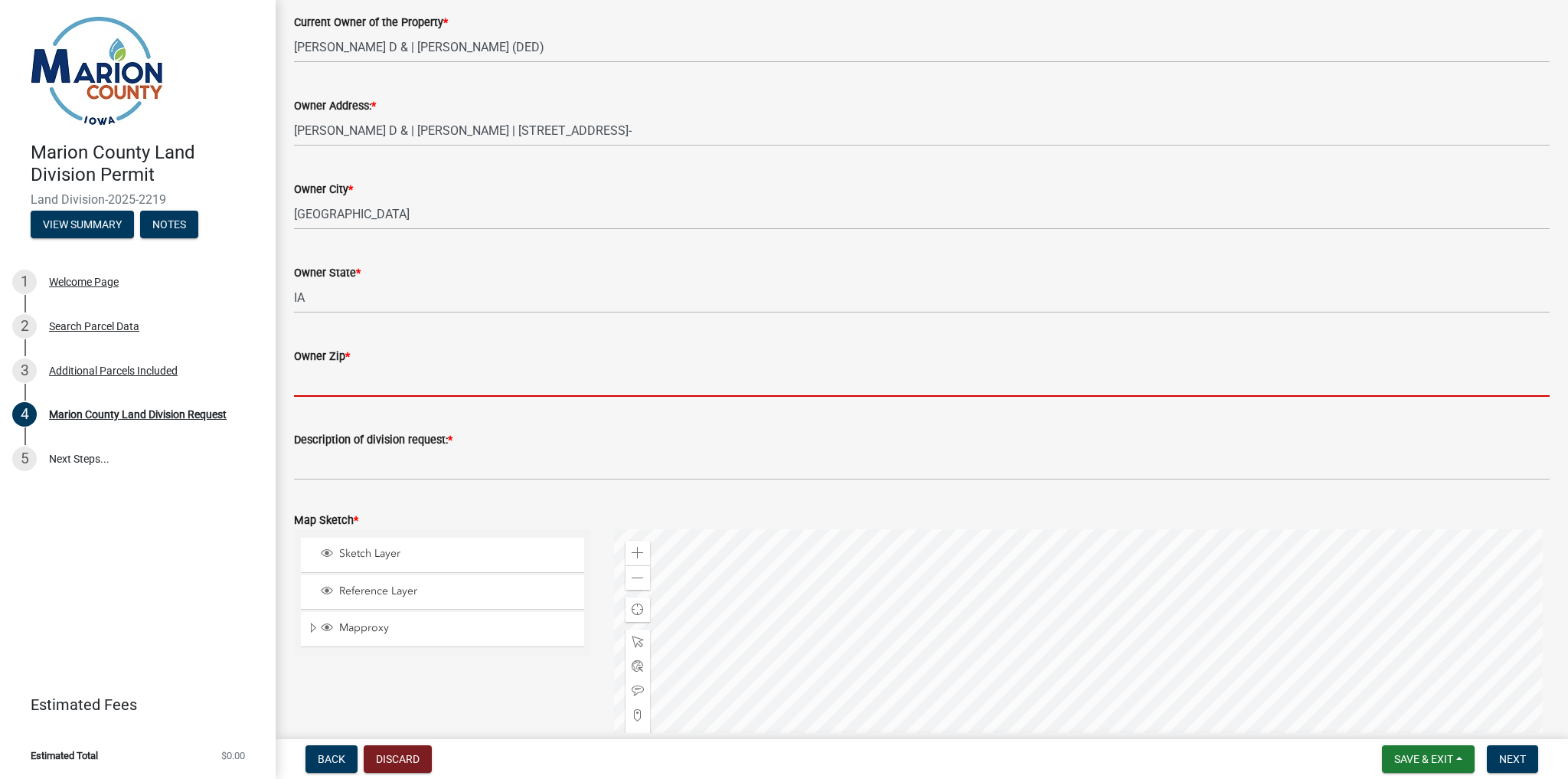
click at [344, 371] on input "Owner Zip *" at bounding box center [922, 381] width 1256 height 31
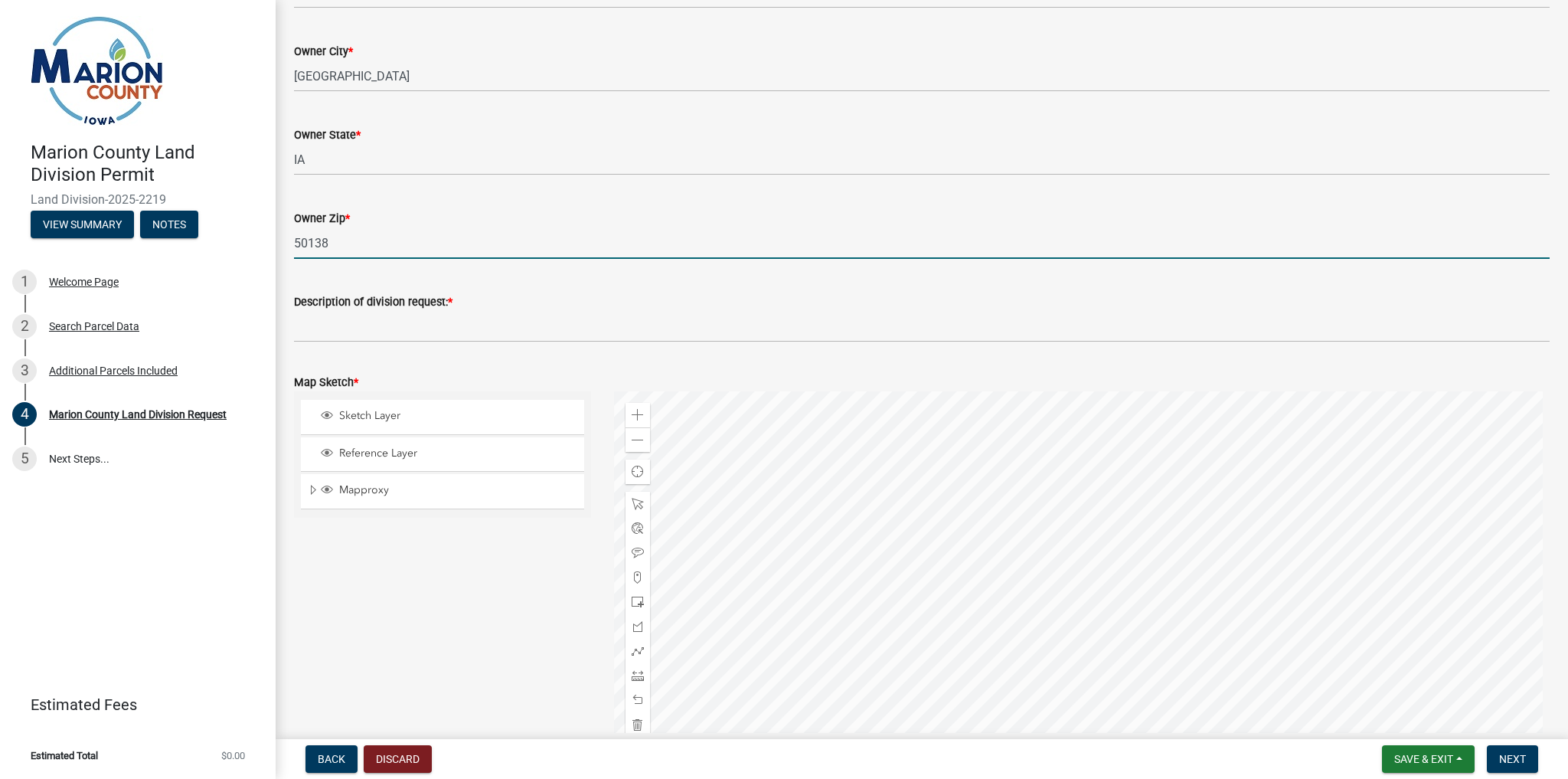
scroll to position [1410, 0]
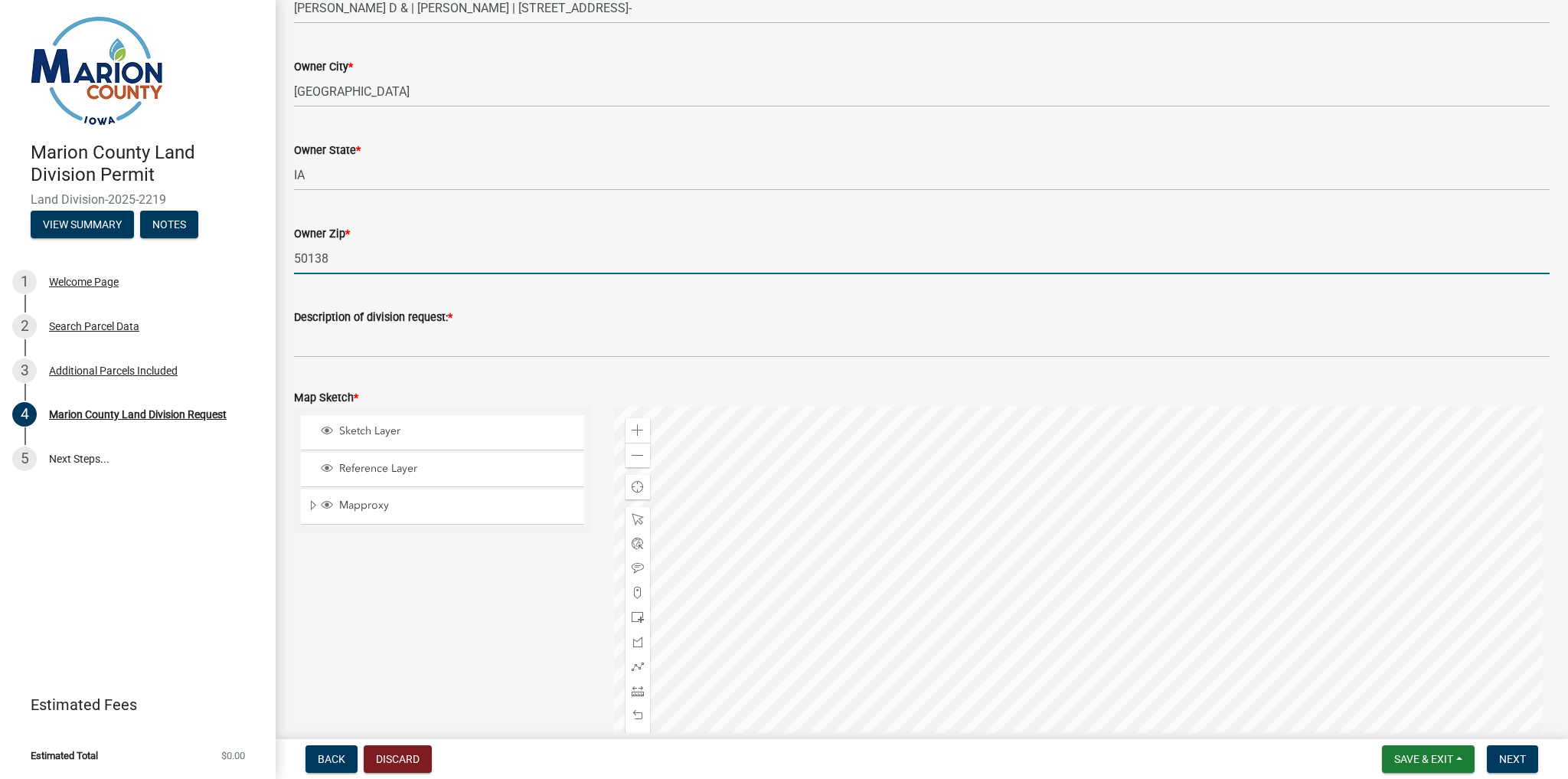
type input "50138"
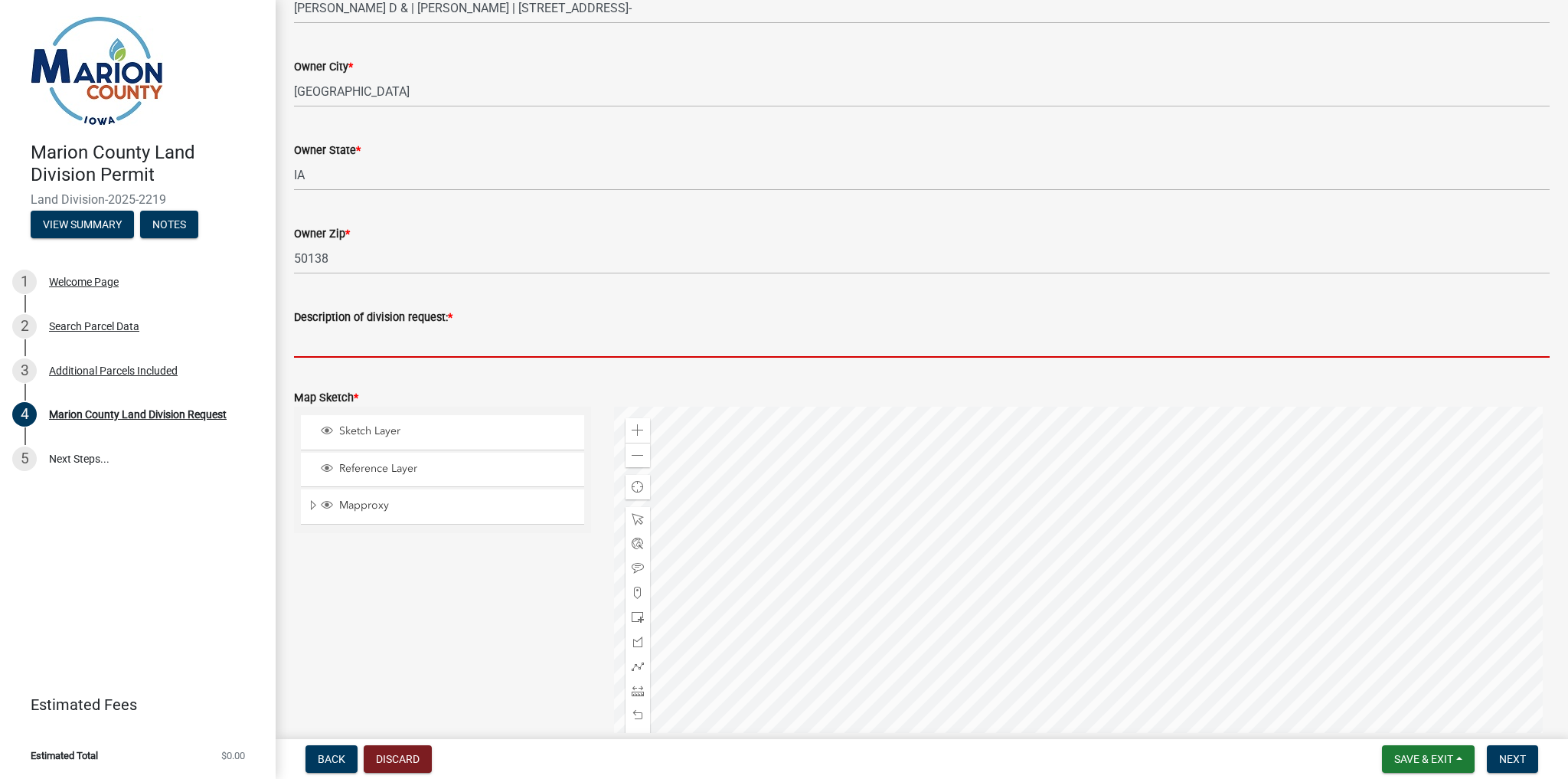
click at [343, 342] on input "Description of division request: *" at bounding box center [922, 342] width 1256 height 31
type input "s"
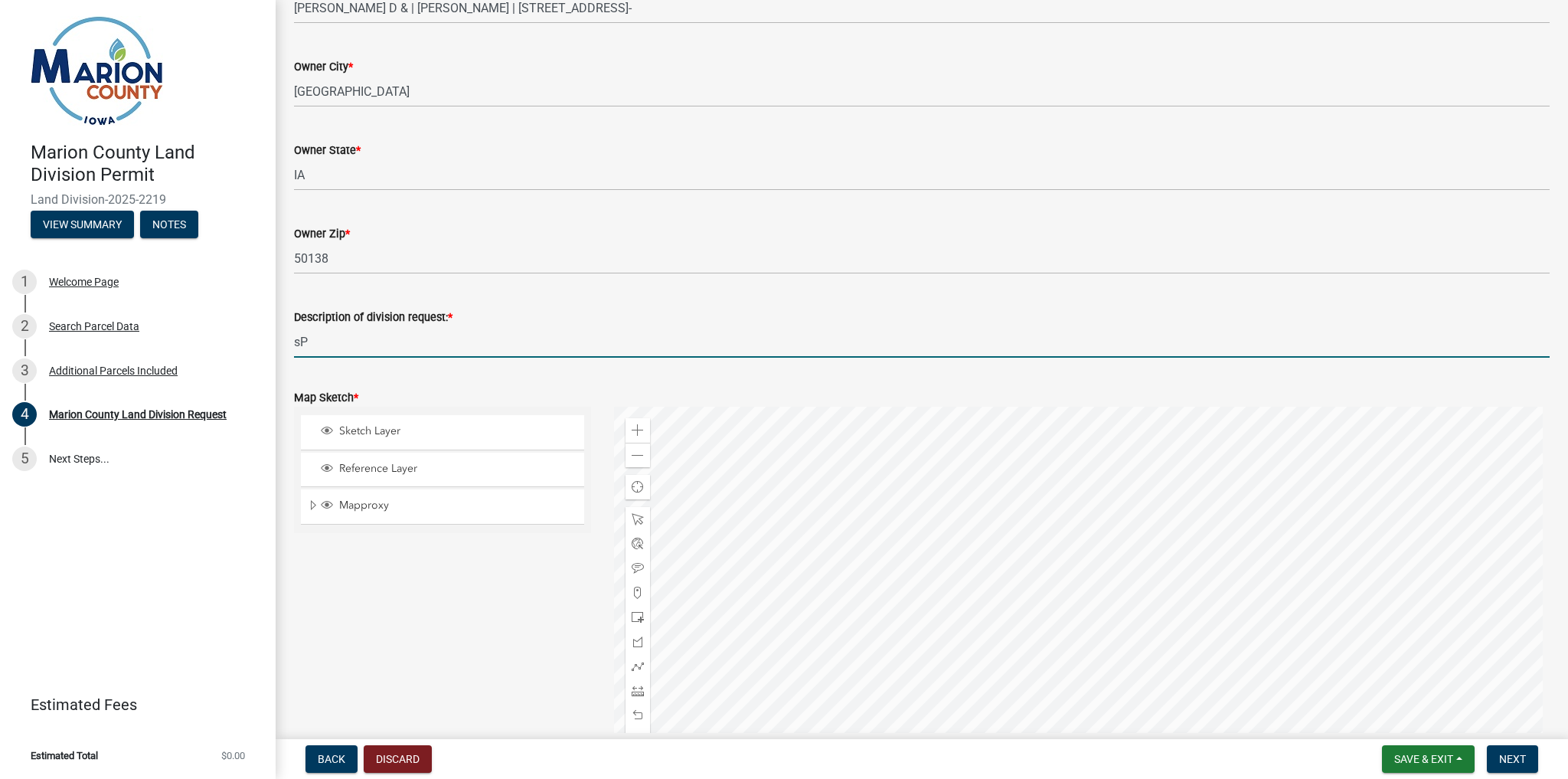
type input "s"
type input "Splitting buildable parcel"
click at [638, 644] on span at bounding box center [638, 642] width 13 height 13
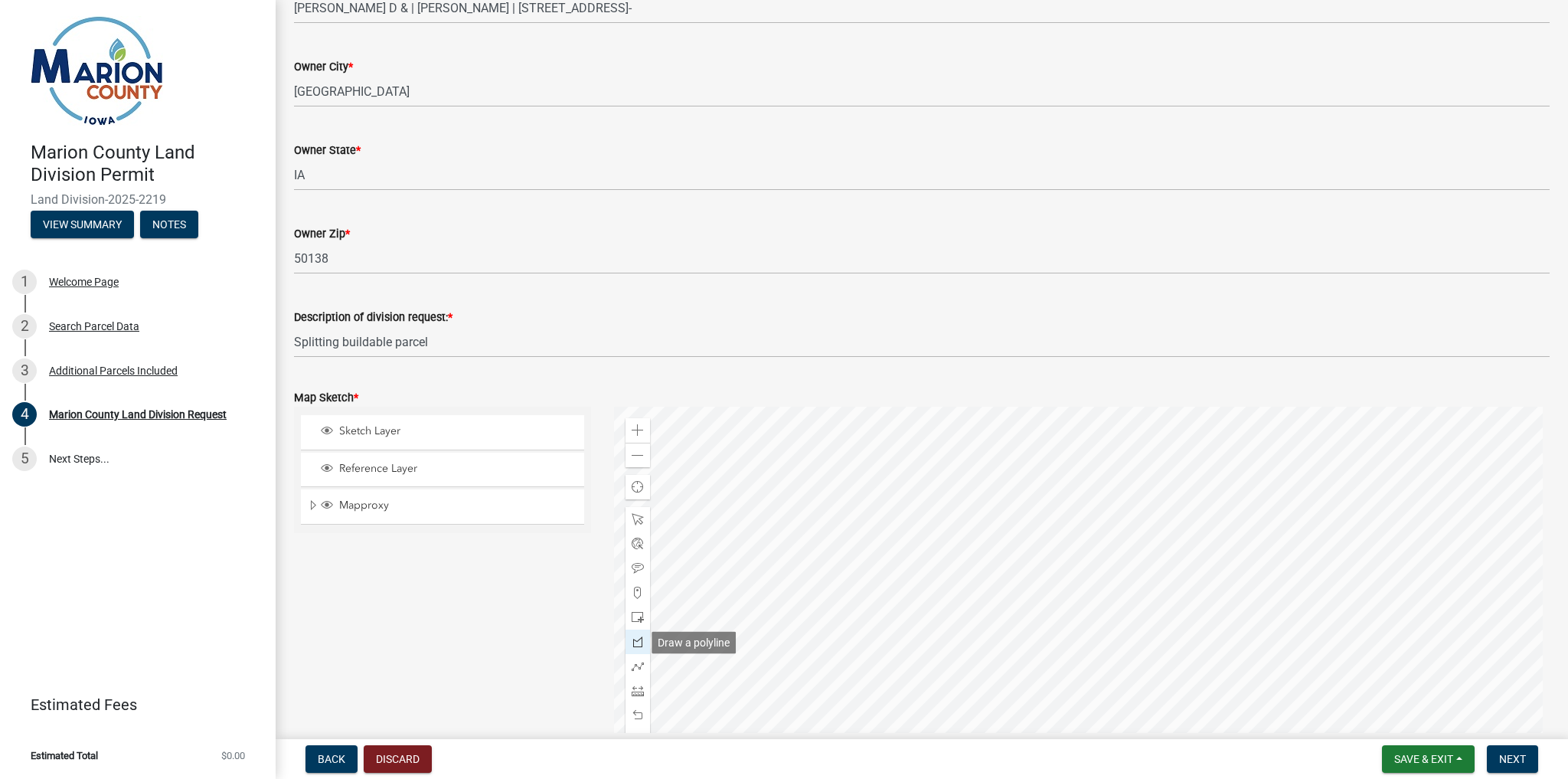
scroll to position [1467, 0]
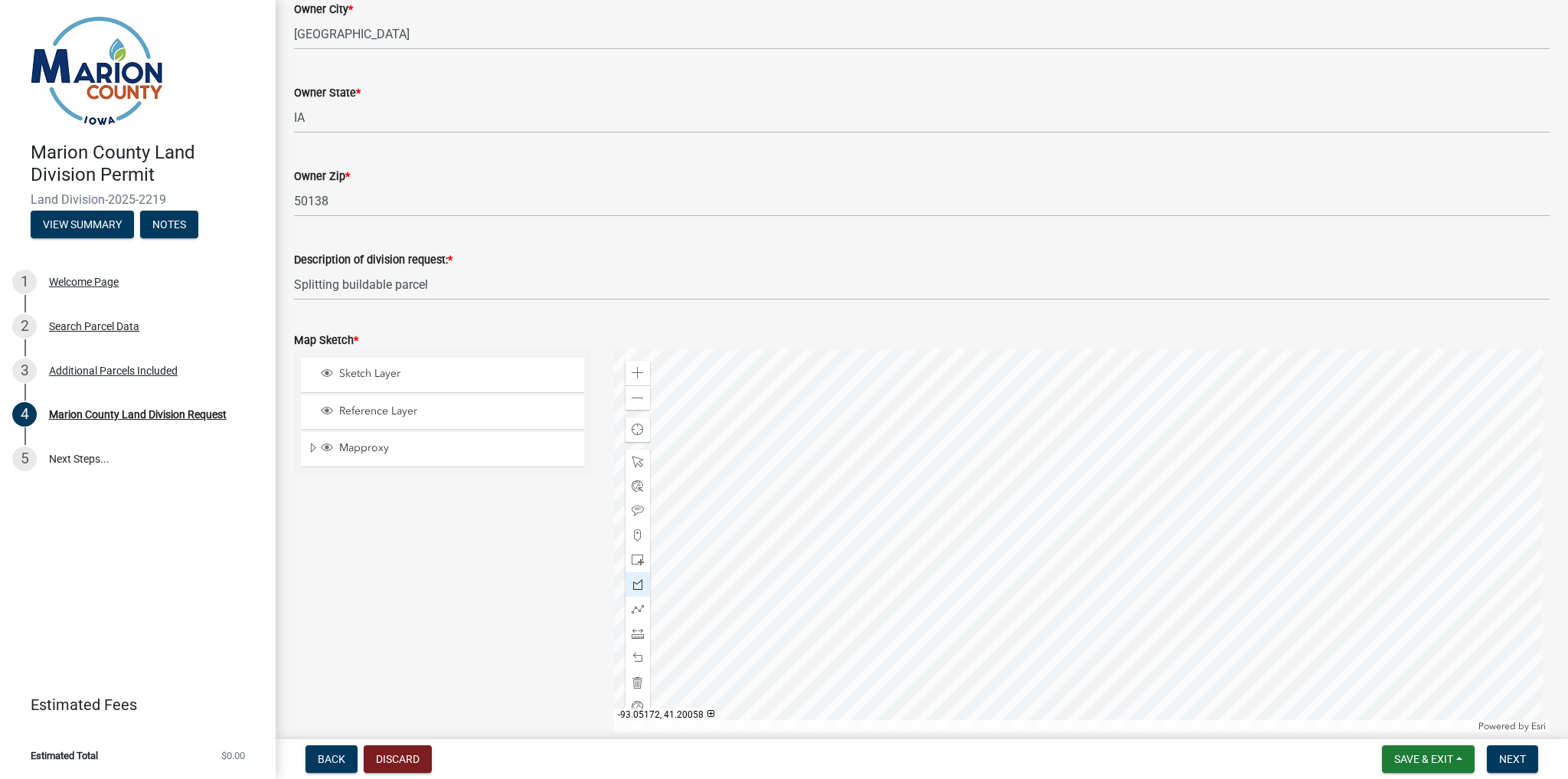
click at [948, 456] on div at bounding box center [1082, 540] width 937 height 383
click at [993, 456] on div at bounding box center [1082, 540] width 937 height 383
click at [1033, 501] on div at bounding box center [1082, 540] width 937 height 383
click at [1038, 595] on div at bounding box center [1082, 540] width 937 height 383
click at [1084, 594] on div at bounding box center [1082, 540] width 937 height 383
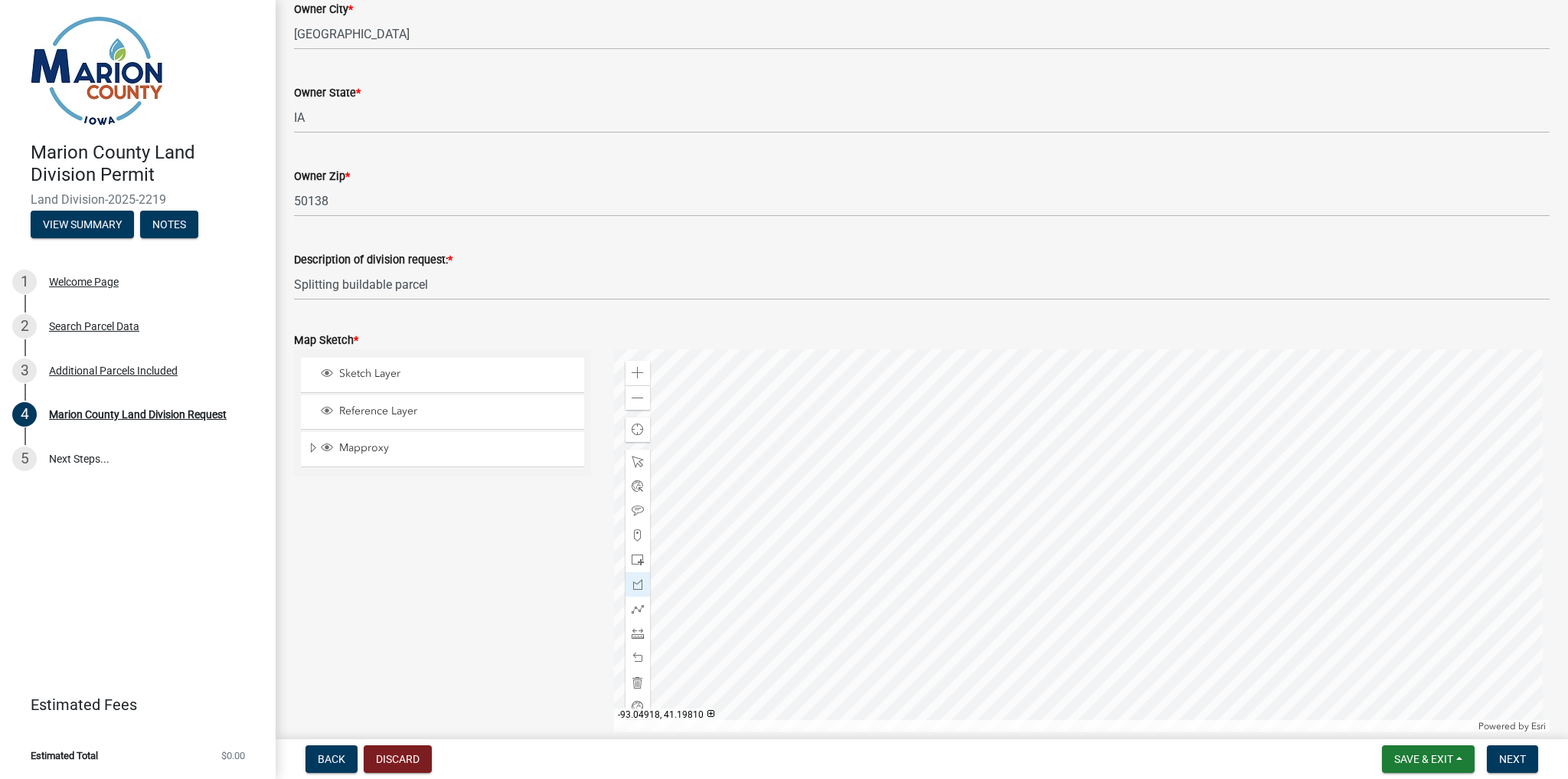
click at [1086, 636] on div at bounding box center [1082, 540] width 937 height 383
click at [1203, 636] on div at bounding box center [1082, 540] width 937 height 383
click at [1201, 446] on div at bounding box center [1082, 540] width 937 height 383
click at [945, 445] on div at bounding box center [1082, 540] width 937 height 383
click at [946, 453] on div at bounding box center [1082, 540] width 937 height 383
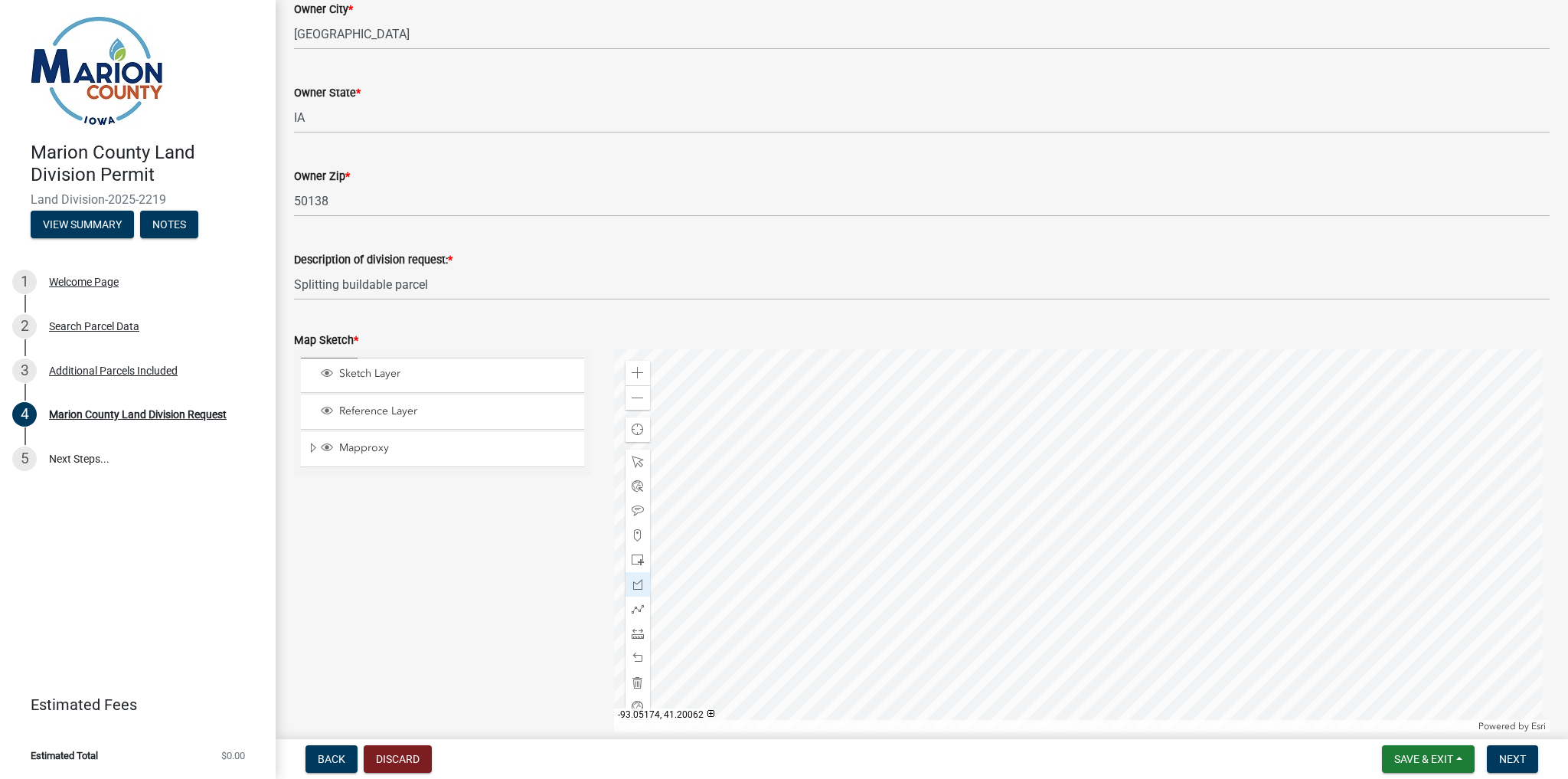
click at [946, 453] on div at bounding box center [1082, 540] width 937 height 383
click at [631, 460] on span at bounding box center [638, 462] width 13 height 13
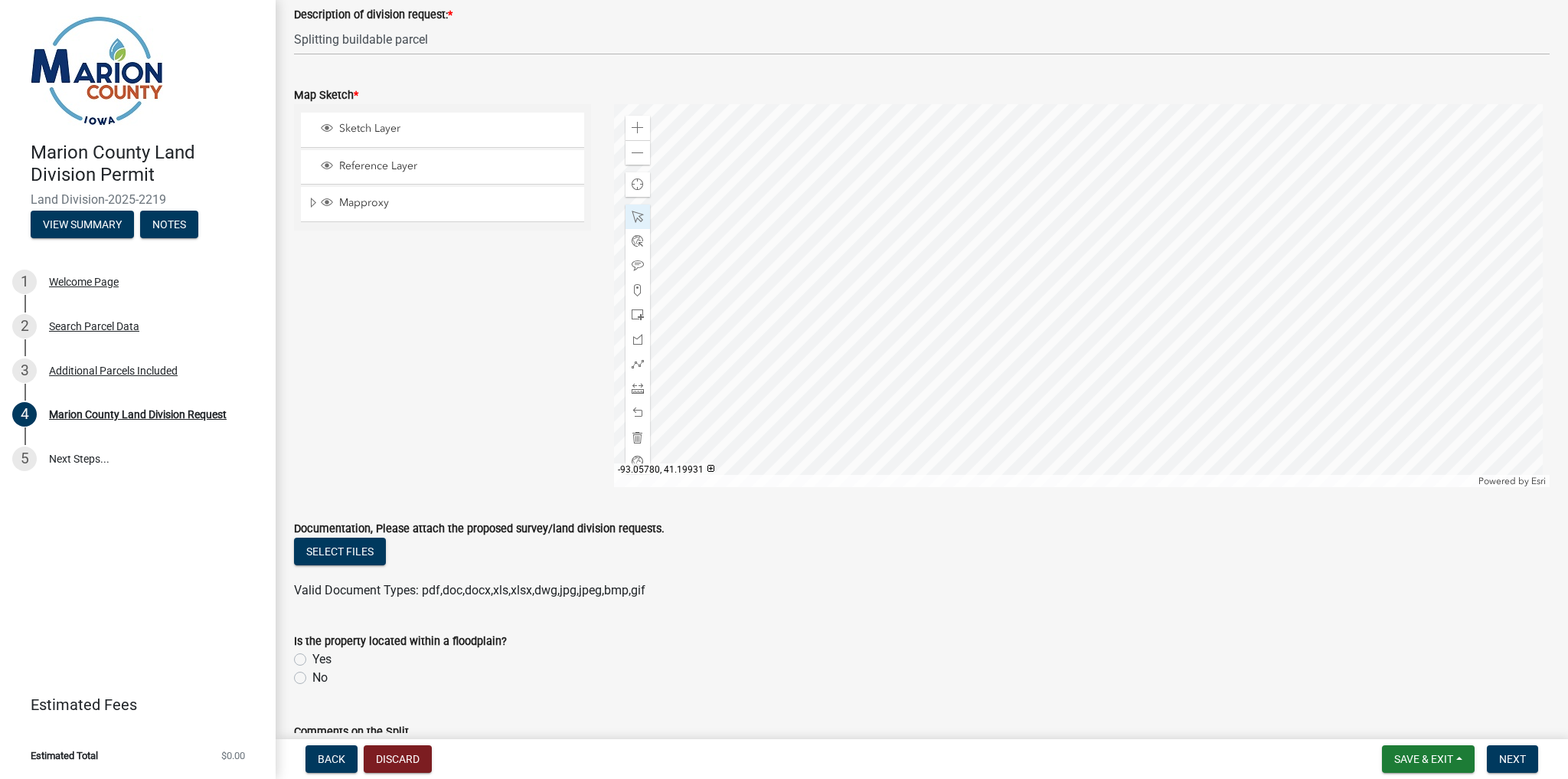
scroll to position [1774, 0]
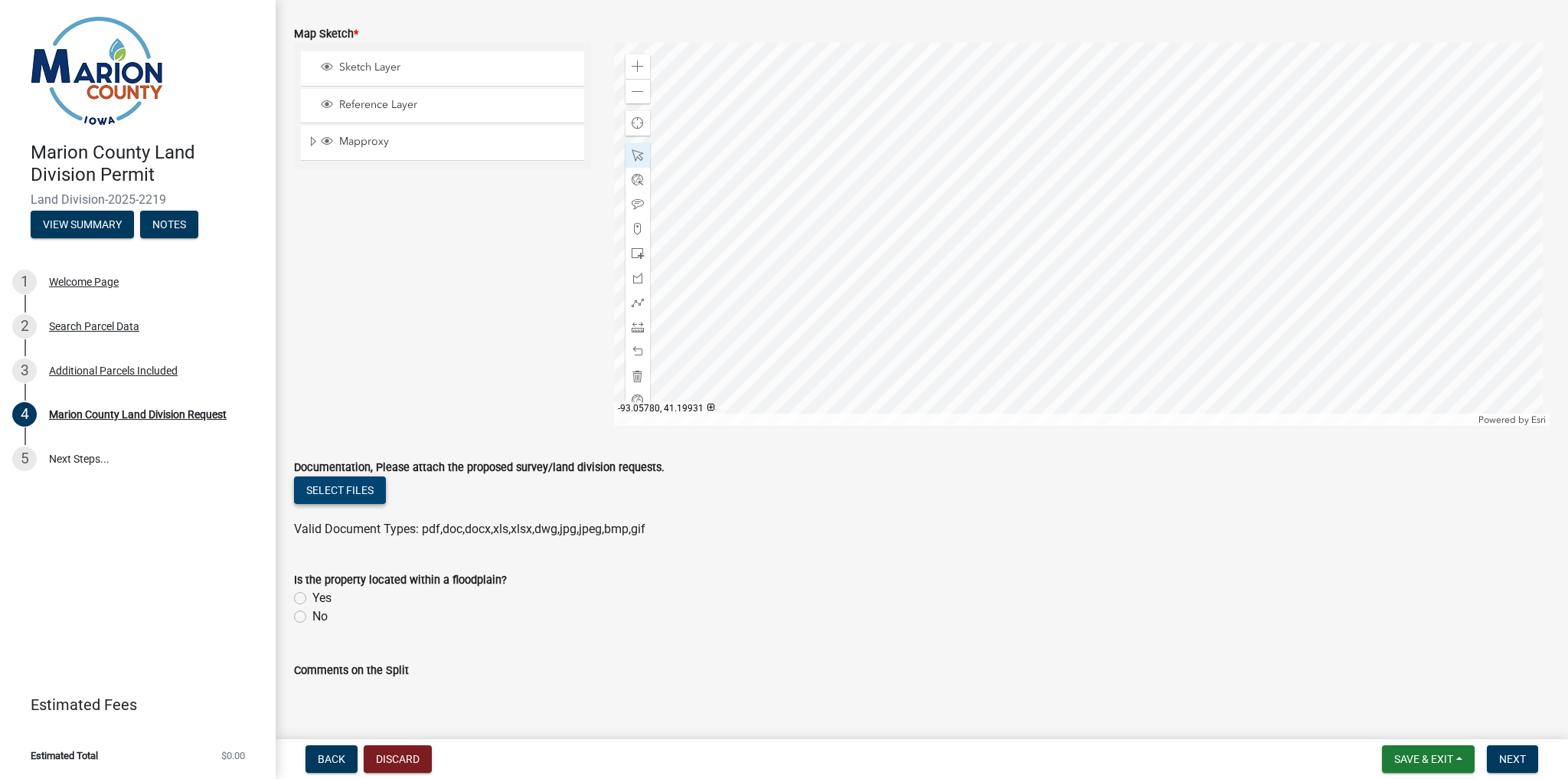
click at [340, 485] on button "Select files" at bounding box center [340, 490] width 92 height 27
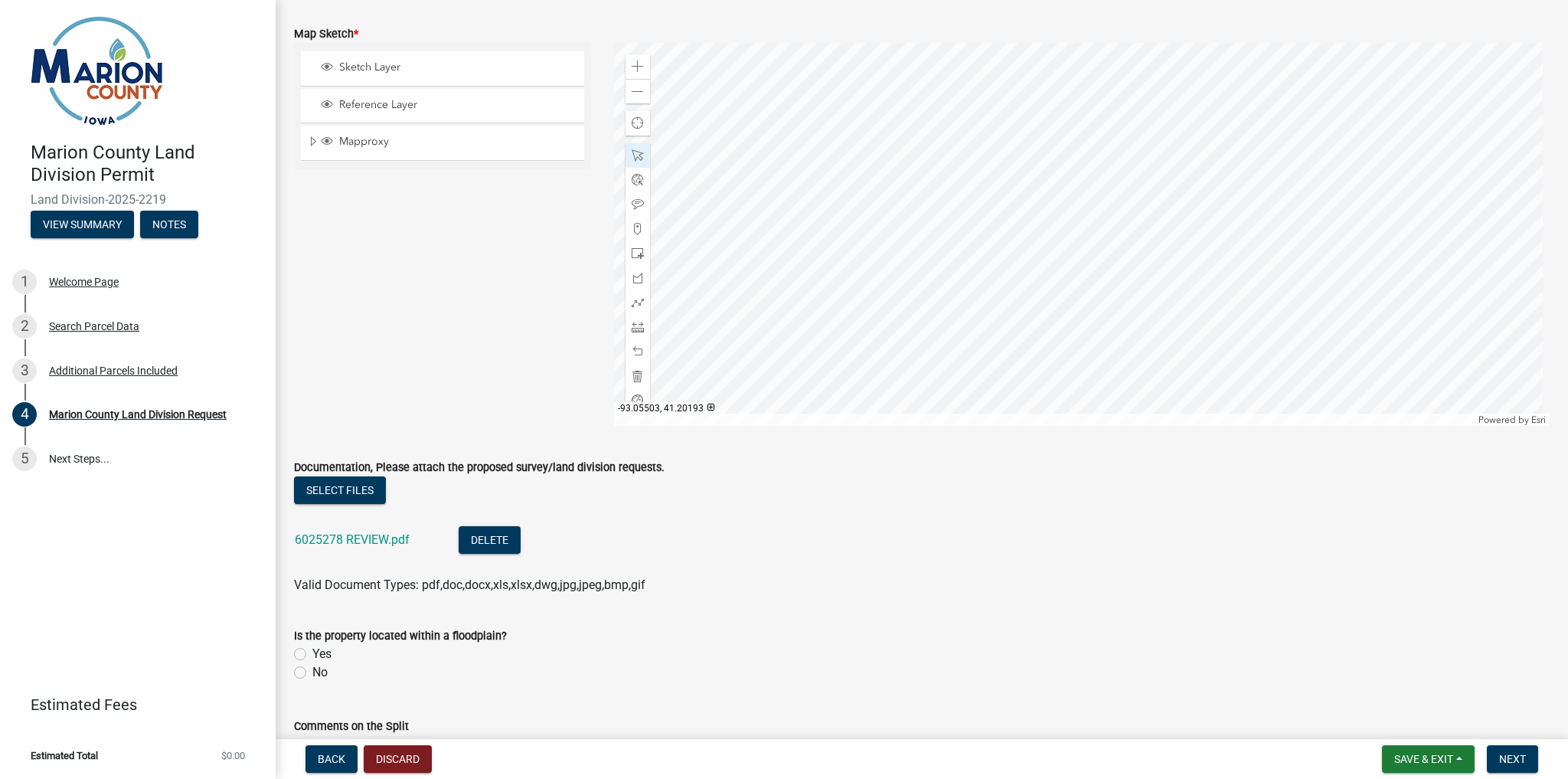
click at [312, 673] on label "No" at bounding box center [320, 673] width 16 height 18
click at [312, 673] on input "No" at bounding box center [317, 669] width 10 height 10
radio input "true"
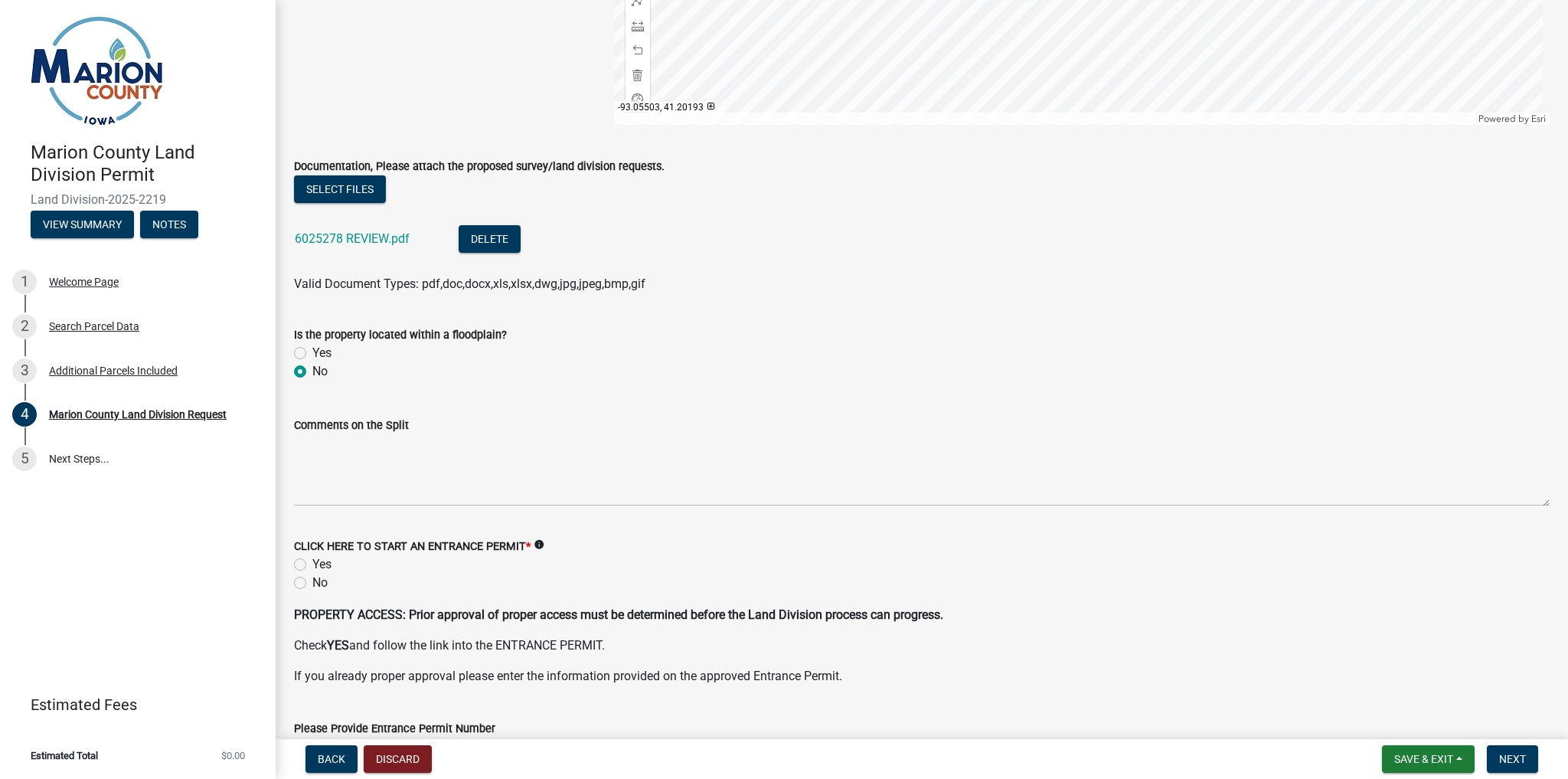
scroll to position [2141, 0]
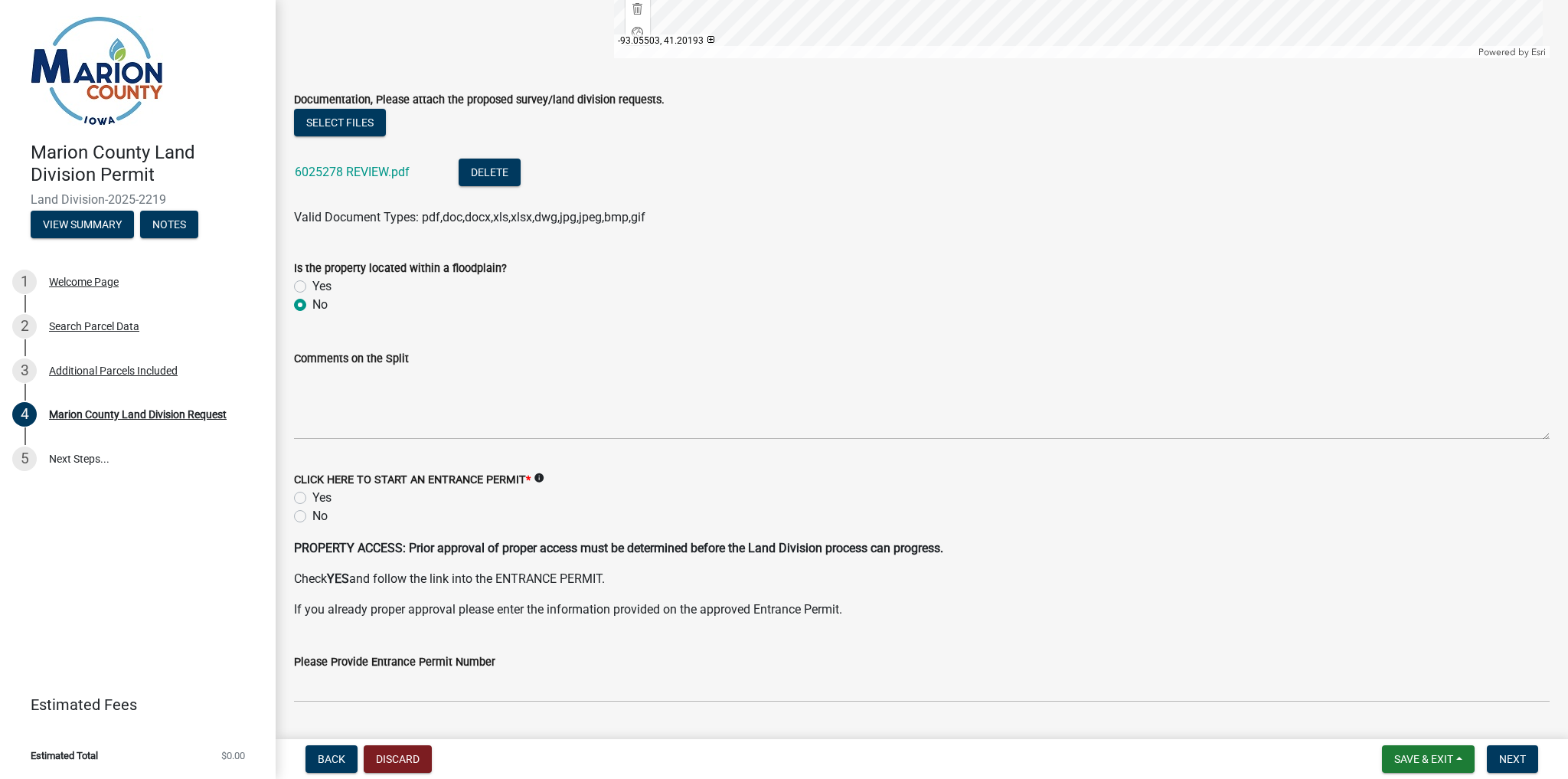
click at [312, 515] on label "No" at bounding box center [320, 516] width 16 height 18
click at [312, 515] on input "No" at bounding box center [317, 512] width 10 height 10
radio input "true"
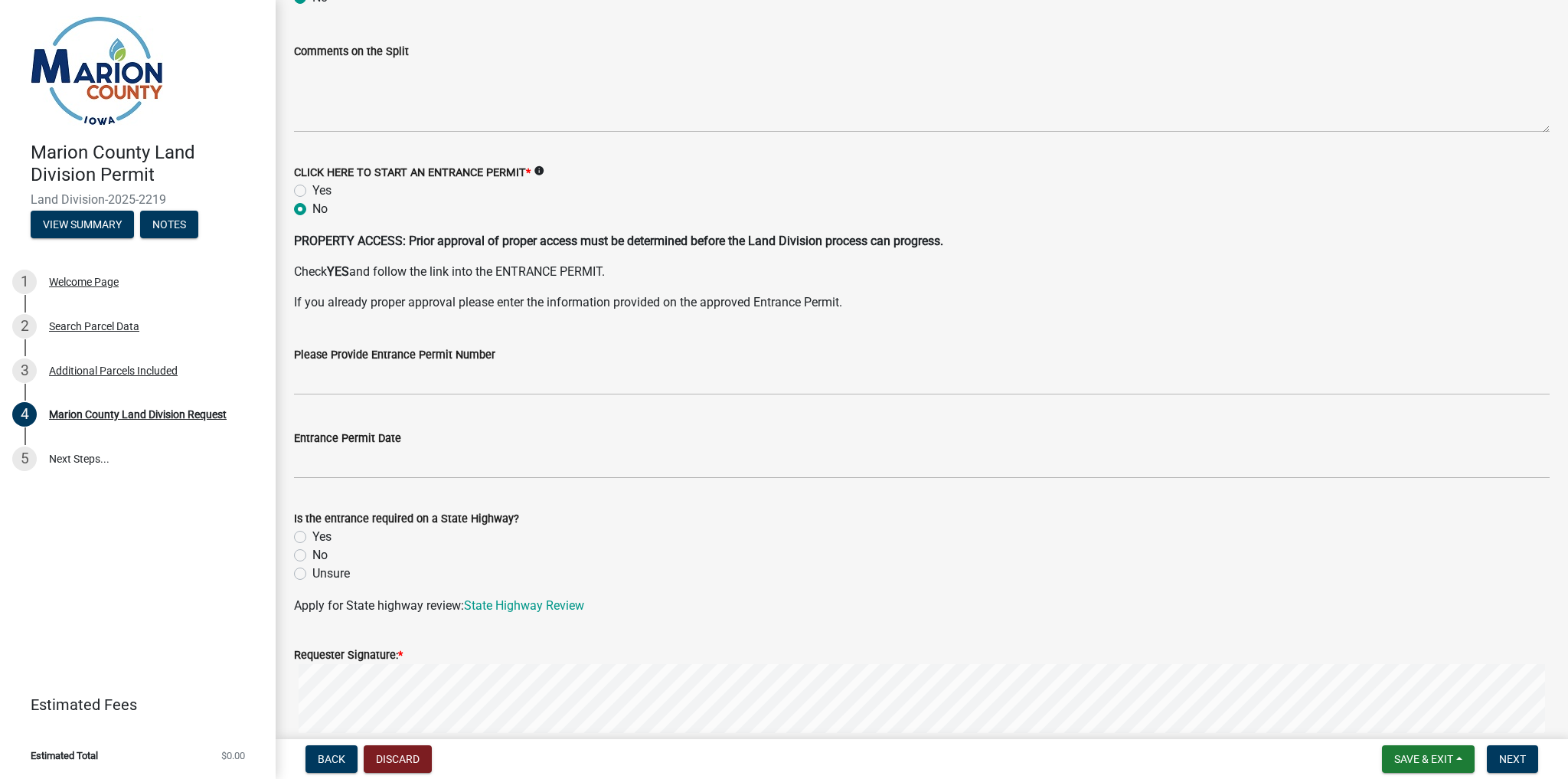
scroll to position [2509, 0]
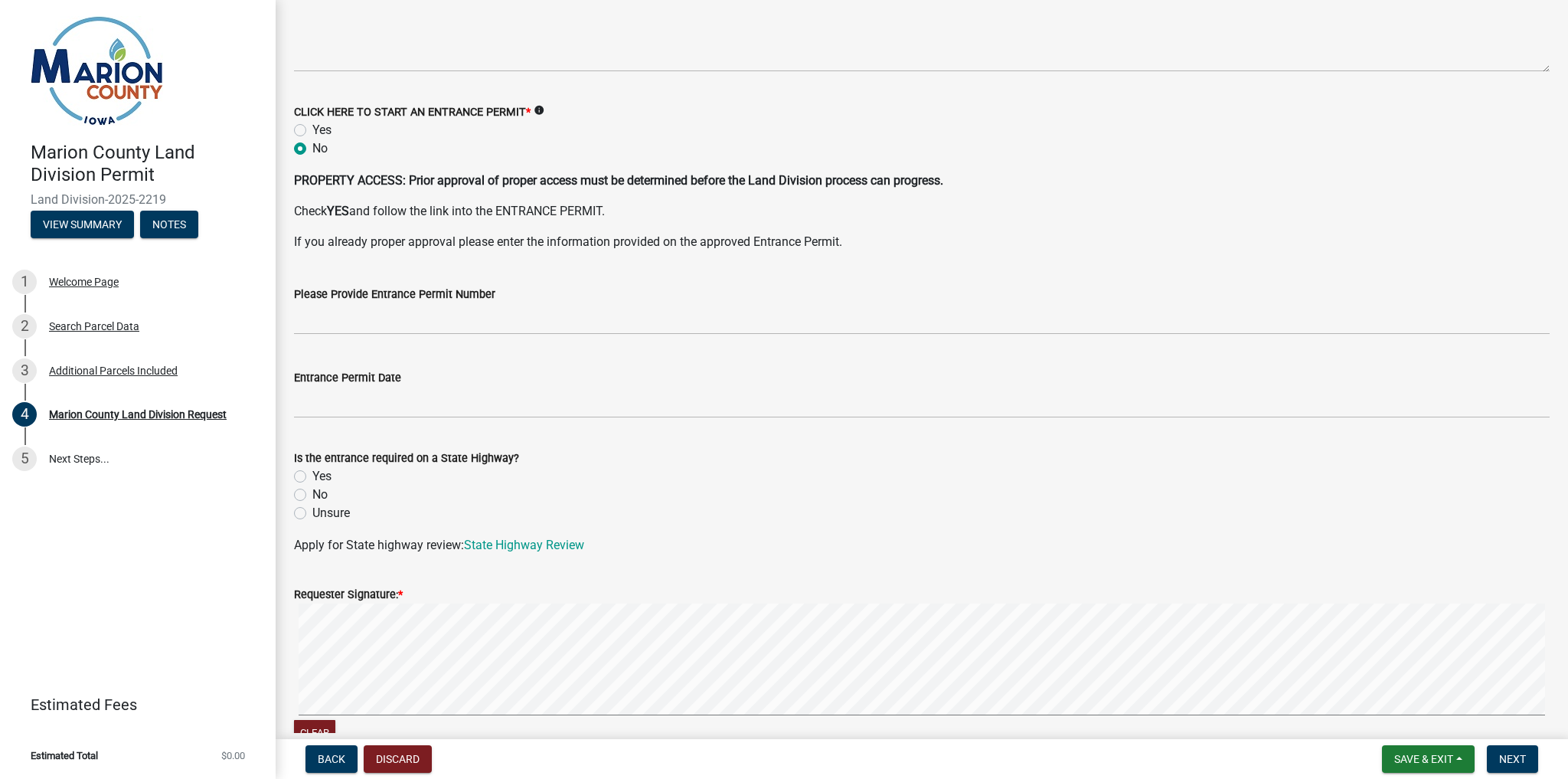
click at [312, 497] on label "No" at bounding box center [320, 494] width 16 height 18
click at [312, 496] on input "No" at bounding box center [317, 490] width 10 height 10
radio input "true"
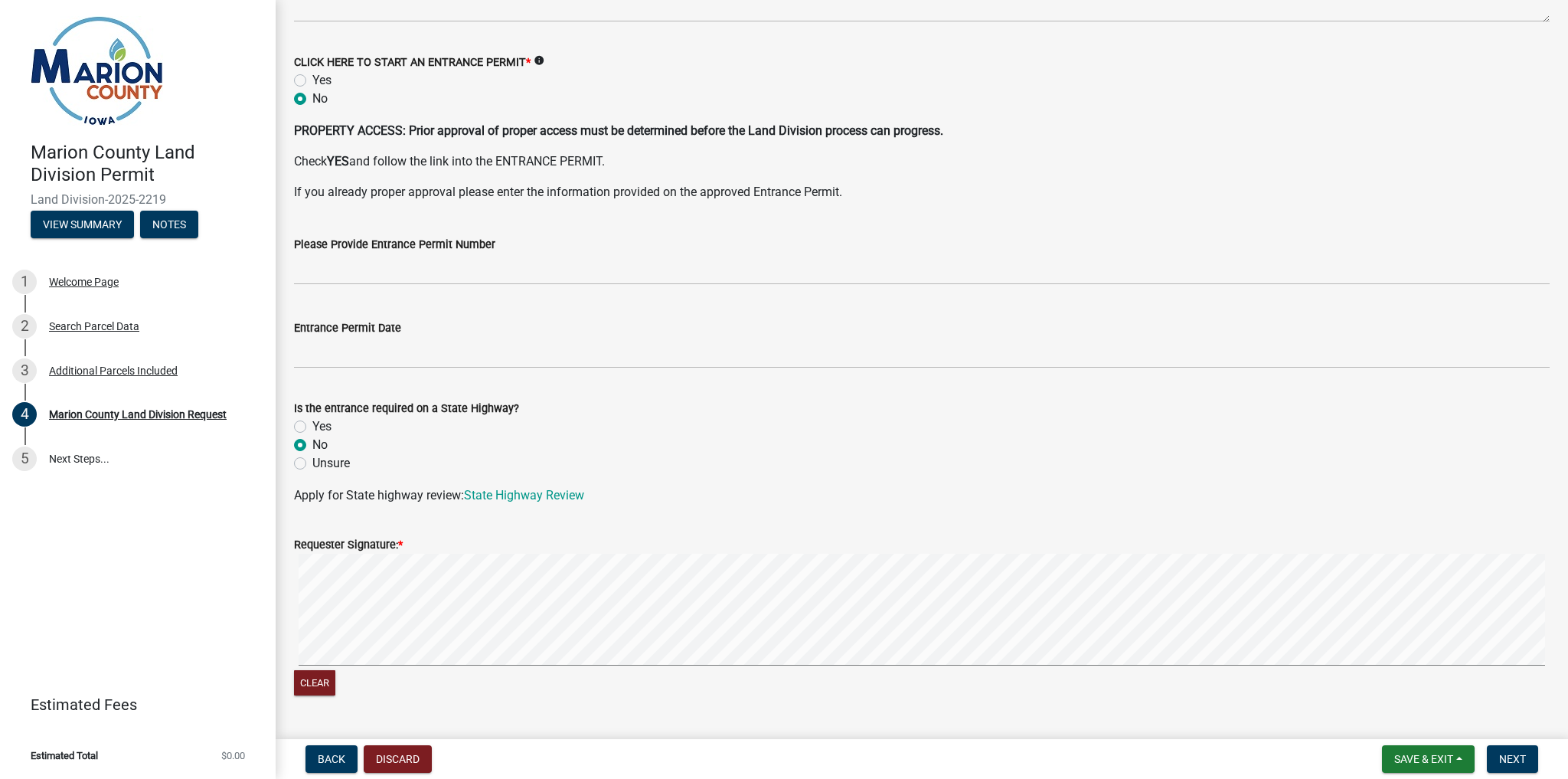
scroll to position [2599, 0]
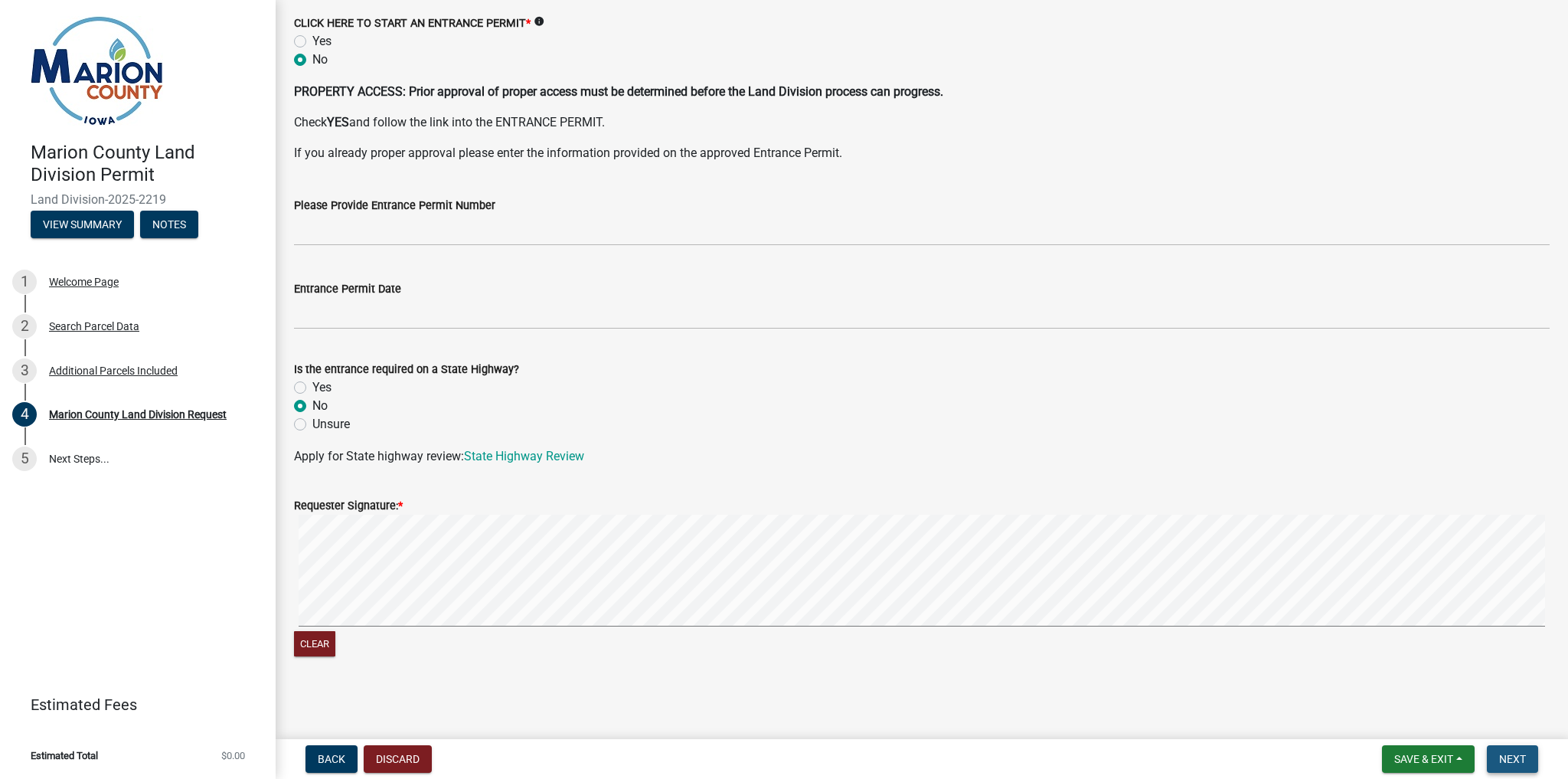
click at [1516, 755] on span "Next" at bounding box center [1512, 759] width 27 height 13
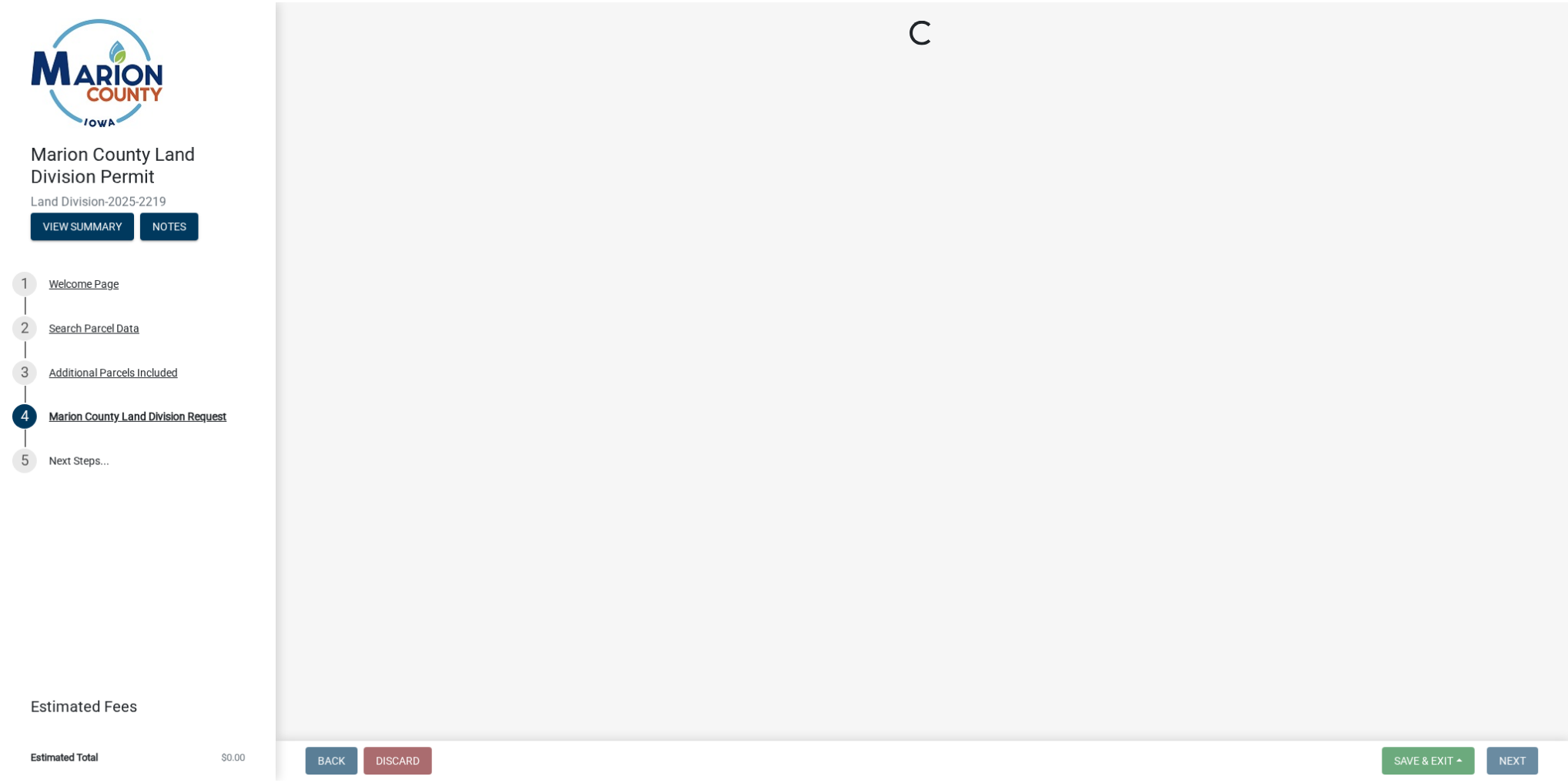
scroll to position [0, 0]
